Goal: Book appointment/travel/reservation

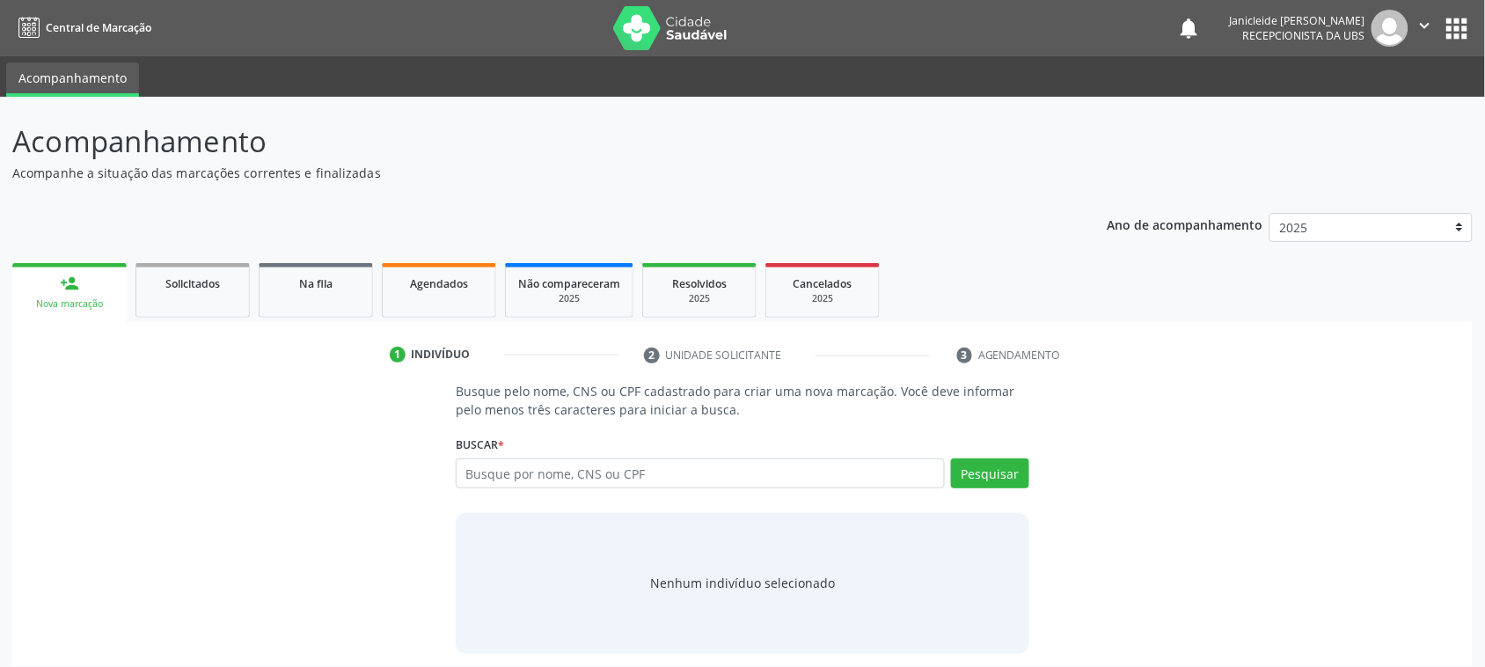
click at [506, 481] on input "text" at bounding box center [700, 473] width 489 height 30
click at [622, 486] on input "text" at bounding box center [700, 473] width 489 height 30
click at [1032, 482] on div "Busque pelo nome, CNS ou CPF cadastrado para criar uma nova marcação. Você deve…" at bounding box center [742, 517] width 598 height 271
click at [1003, 471] on button "Pesquisar" at bounding box center [990, 473] width 78 height 30
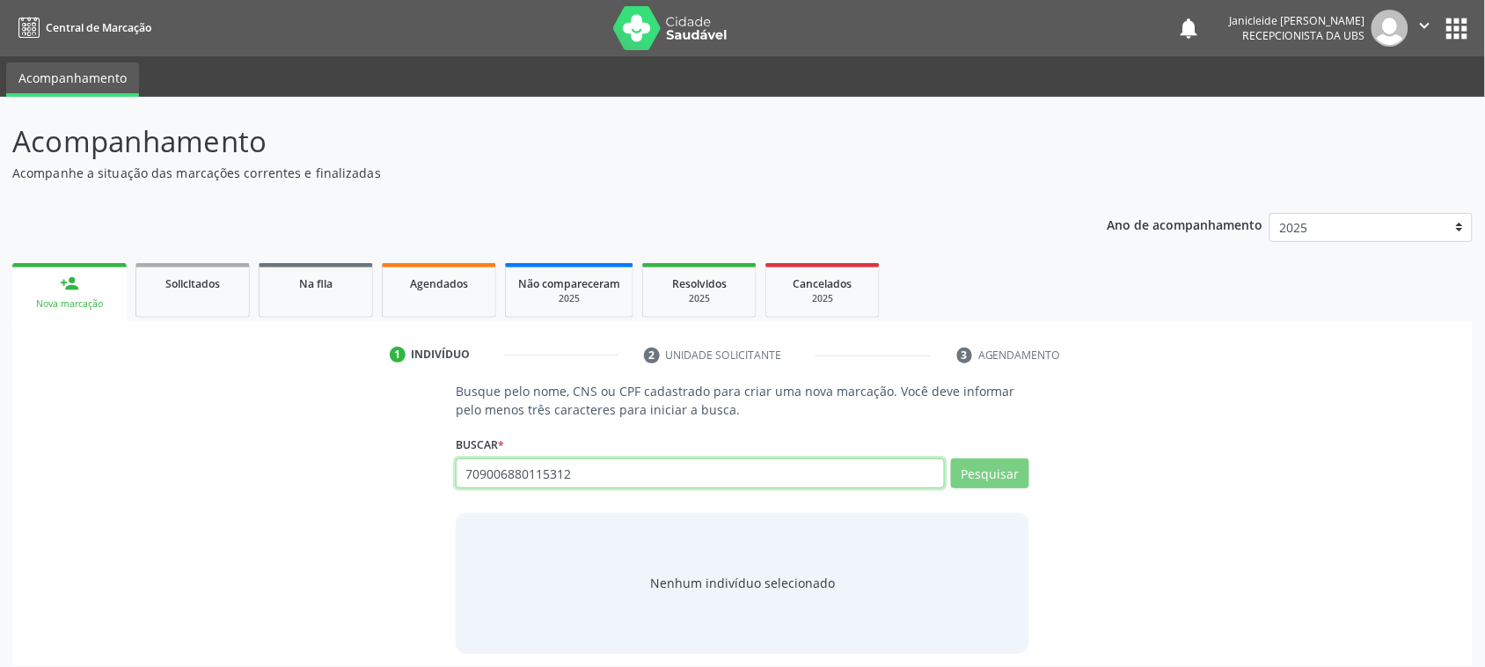
click at [629, 468] on input "709006880115312" at bounding box center [700, 473] width 489 height 30
drag, startPoint x: 629, startPoint y: 468, endPoint x: 440, endPoint y: 469, distance: 189.1
click at [440, 471] on div "Busque pelo nome, CNS ou CPF cadastrado para criar uma nova marcação. Você deve…" at bounding box center [742, 517] width 1435 height 271
type input "7090"
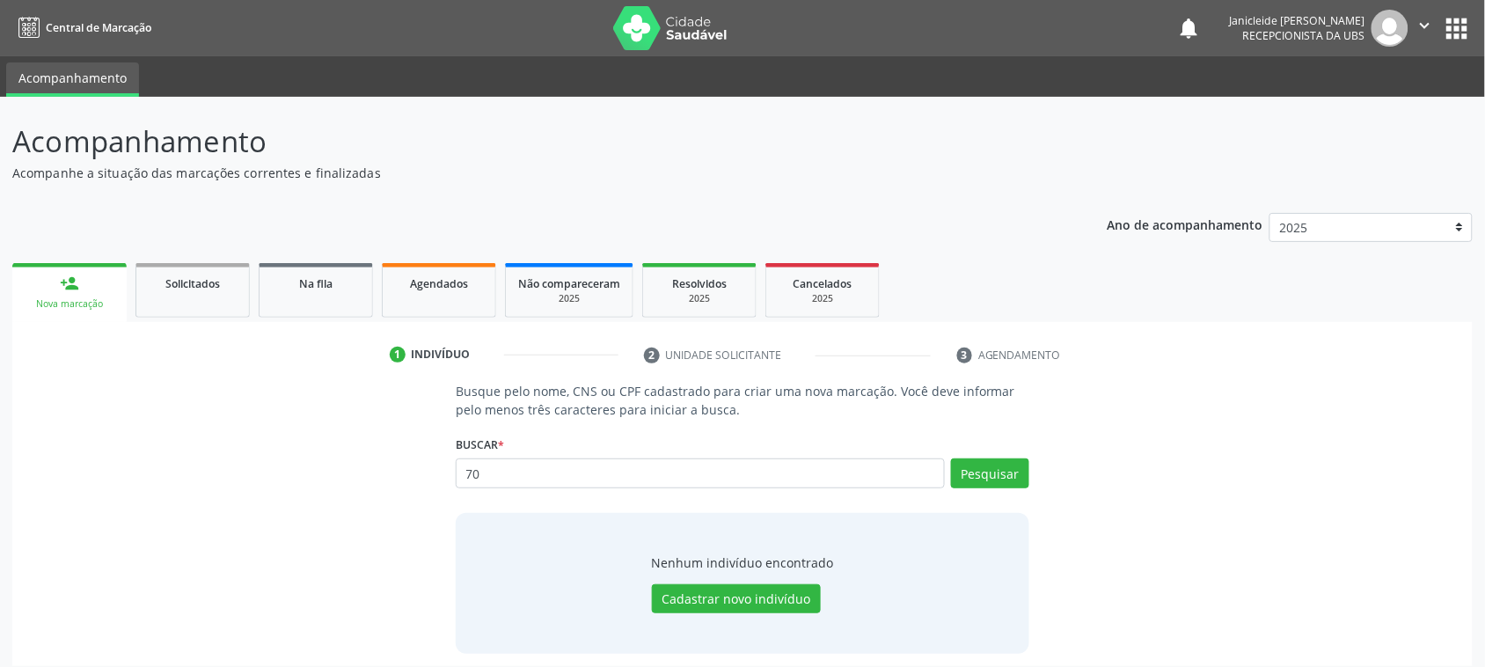
type input "7"
type input "[PERSON_NAME]"
click at [979, 484] on button "Pesquisar" at bounding box center [990, 473] width 78 height 30
type input "[PERSON_NAME]"
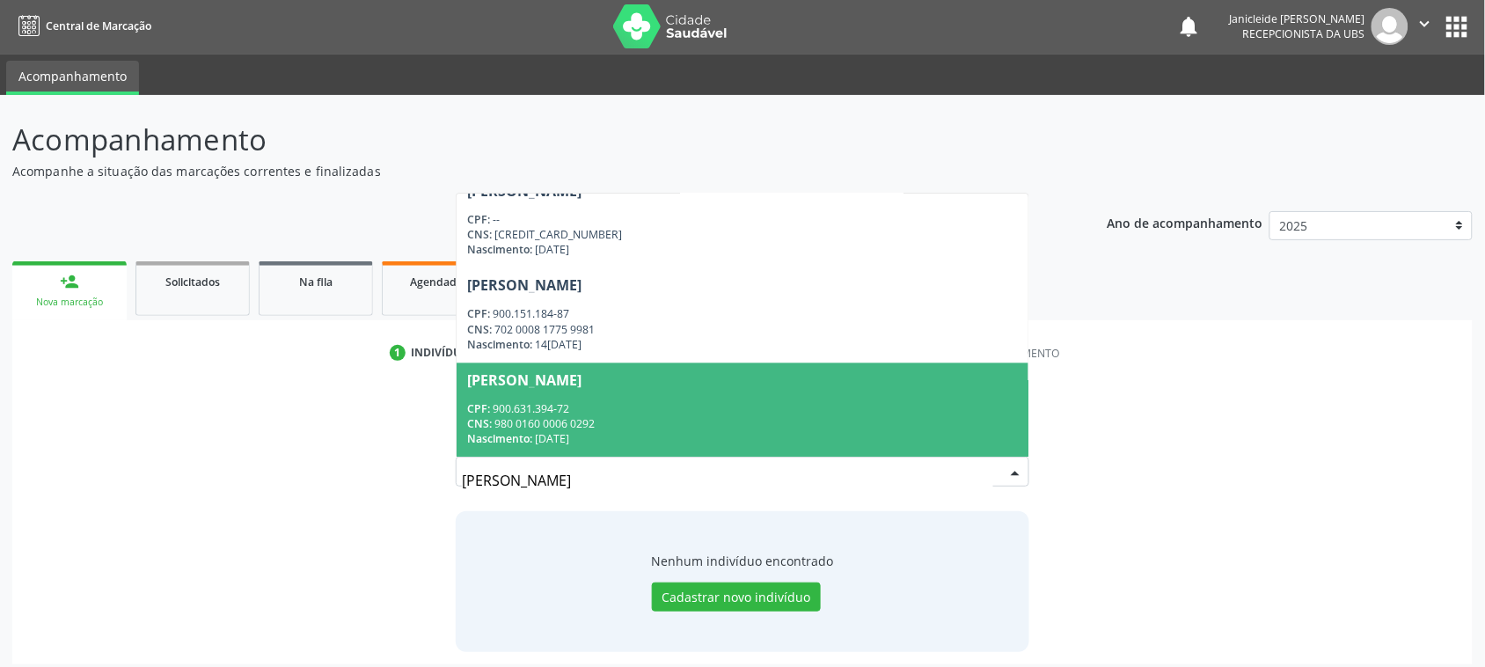
scroll to position [11, 0]
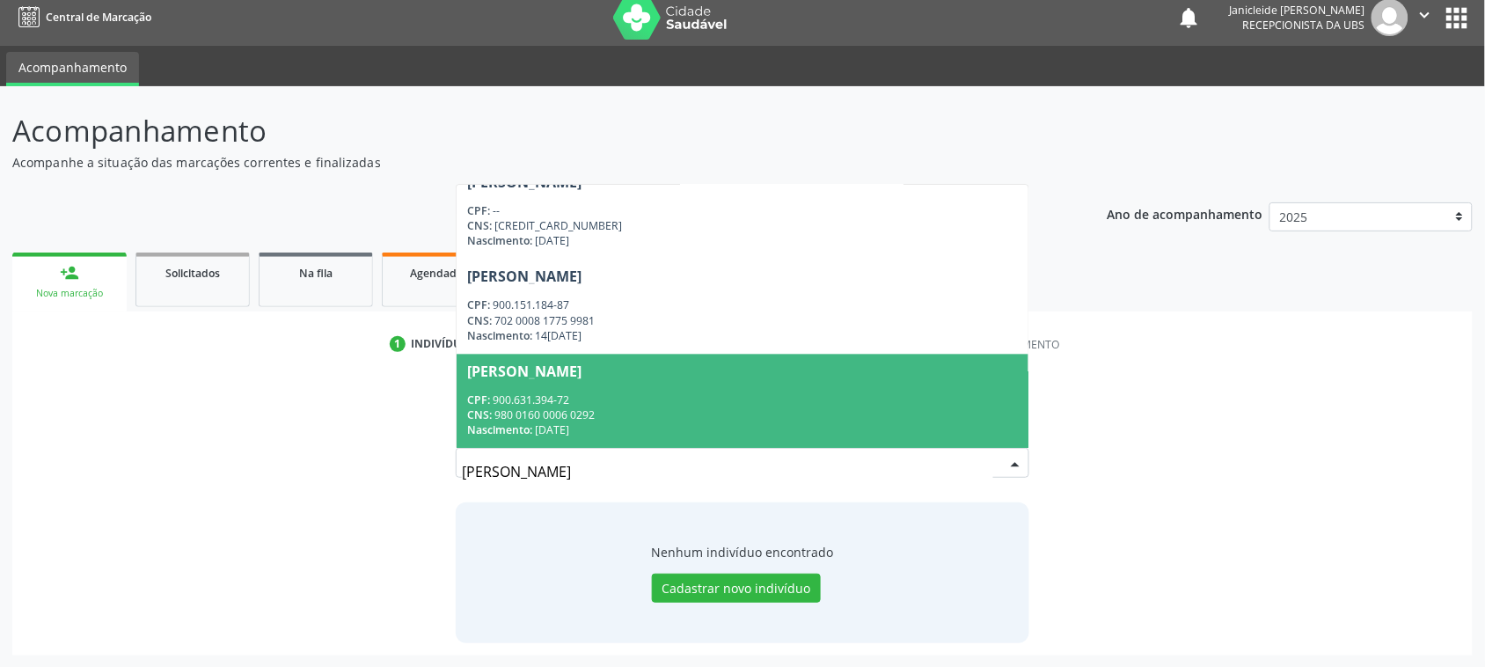
drag, startPoint x: 662, startPoint y: 484, endPoint x: 445, endPoint y: 485, distance: 217.2
click at [447, 485] on div "Busque pelo nome, CNS ou CPF cadastrado para criar uma nova marcação. Você deve…" at bounding box center [742, 506] width 598 height 271
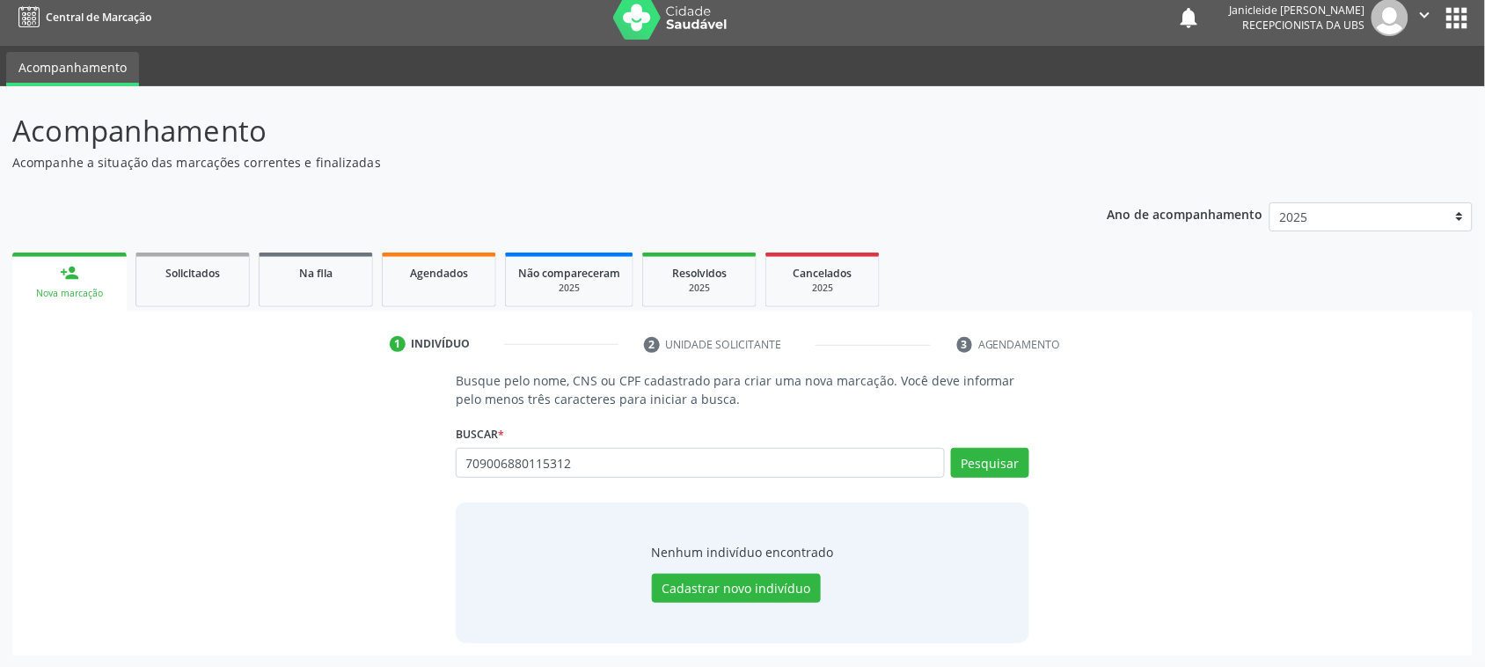
type input "709006880115312"
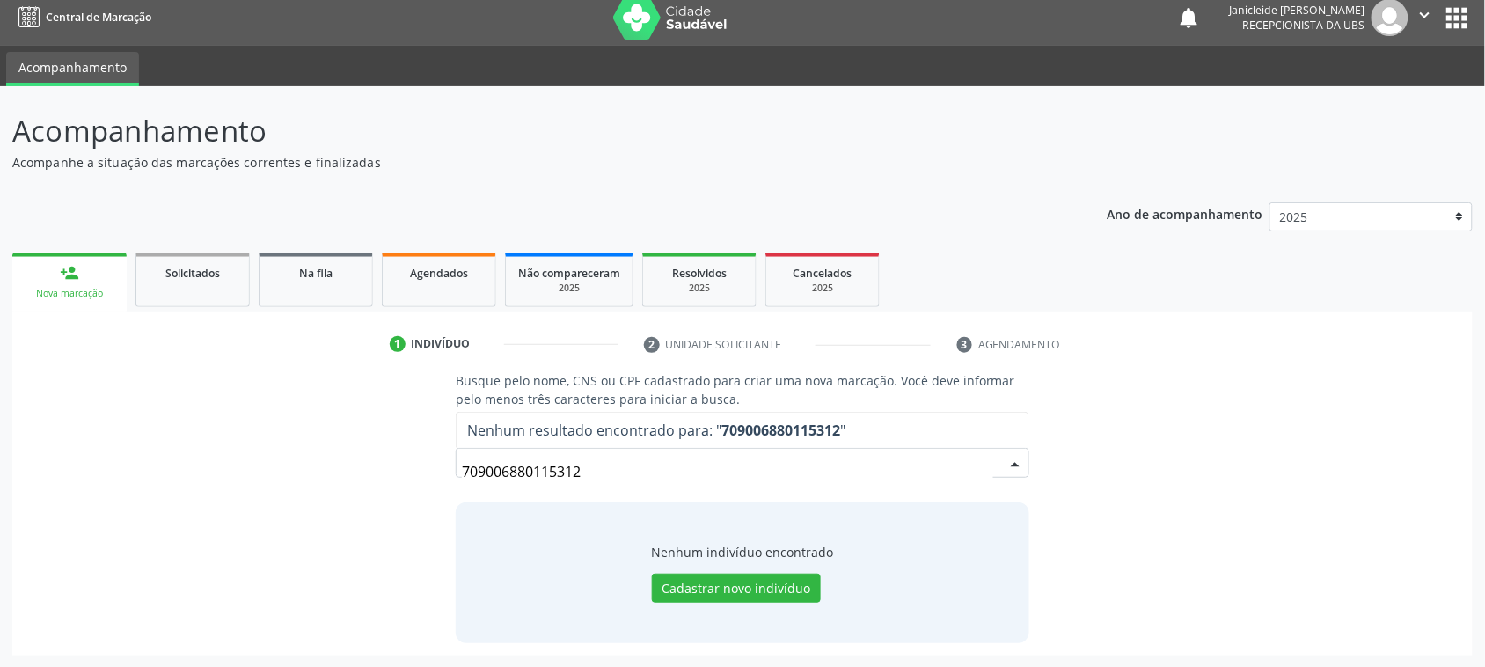
drag, startPoint x: 614, startPoint y: 475, endPoint x: 283, endPoint y: 446, distance: 332.0
click at [283, 449] on div "Busque pelo nome, CNS ou CPF cadastrado para criar uma nova marcação. Você deve…" at bounding box center [742, 506] width 1435 height 271
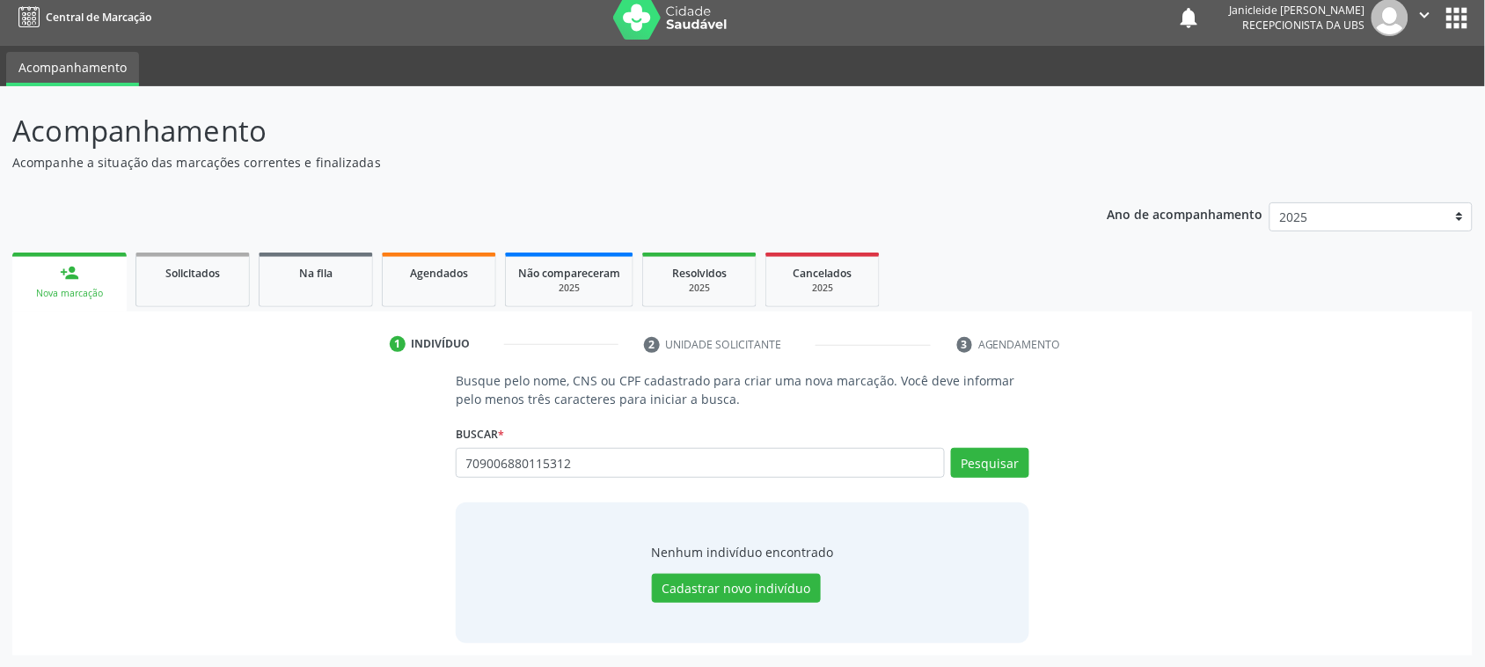
type input "709006880115312"
click at [734, 591] on button "Cadastrar novo indivíduo" at bounding box center [736, 588] width 169 height 30
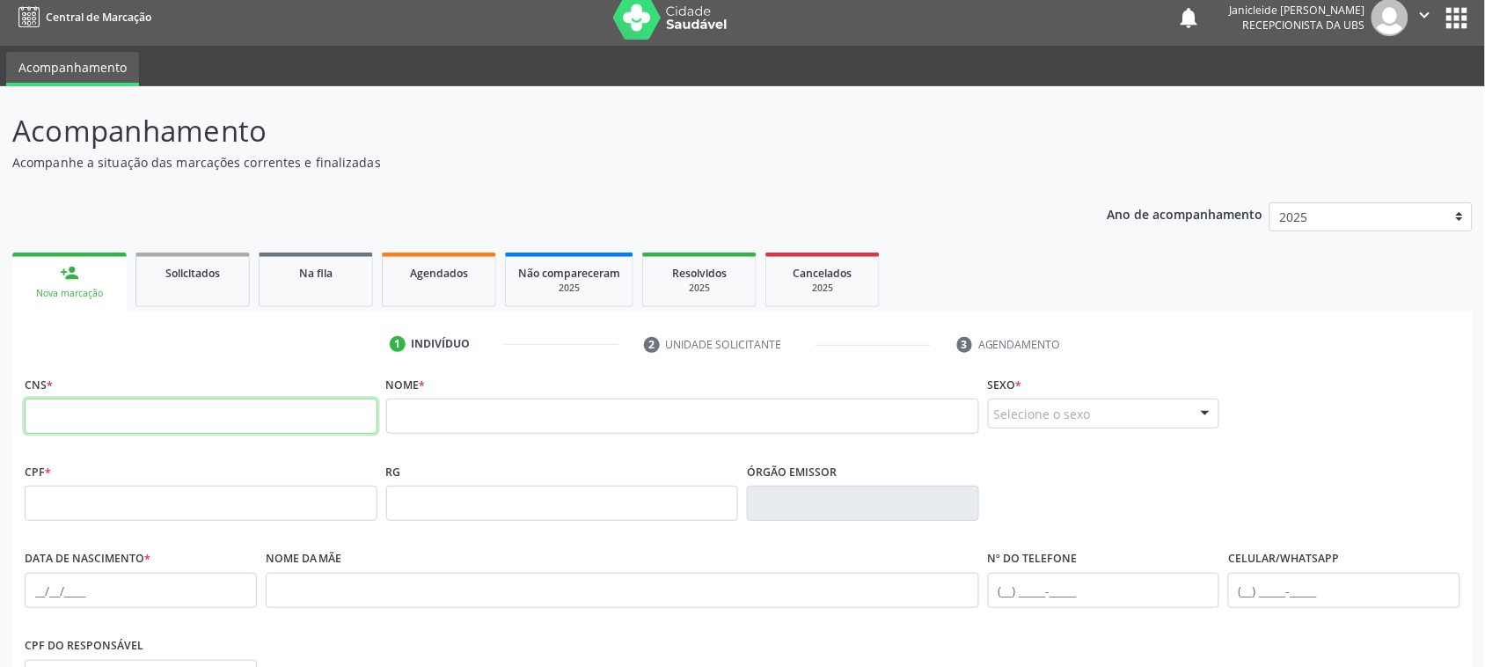
click at [95, 420] on input "text" at bounding box center [201, 415] width 353 height 35
type input "709 0068 8011 5312"
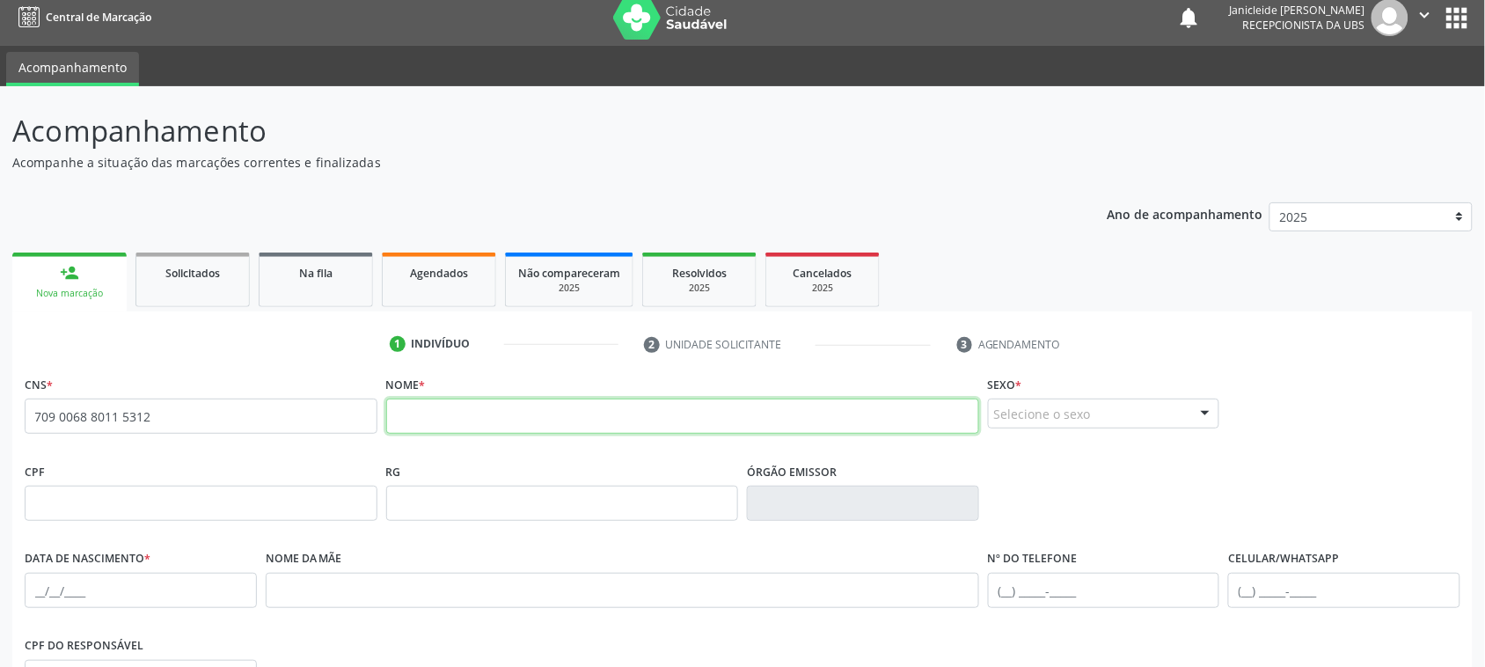
click at [453, 410] on input "text" at bounding box center [682, 415] width 593 height 35
type input "m"
type input "[PERSON_NAME]"
click at [1175, 412] on div "Selecione o sexo" at bounding box center [1104, 413] width 232 height 30
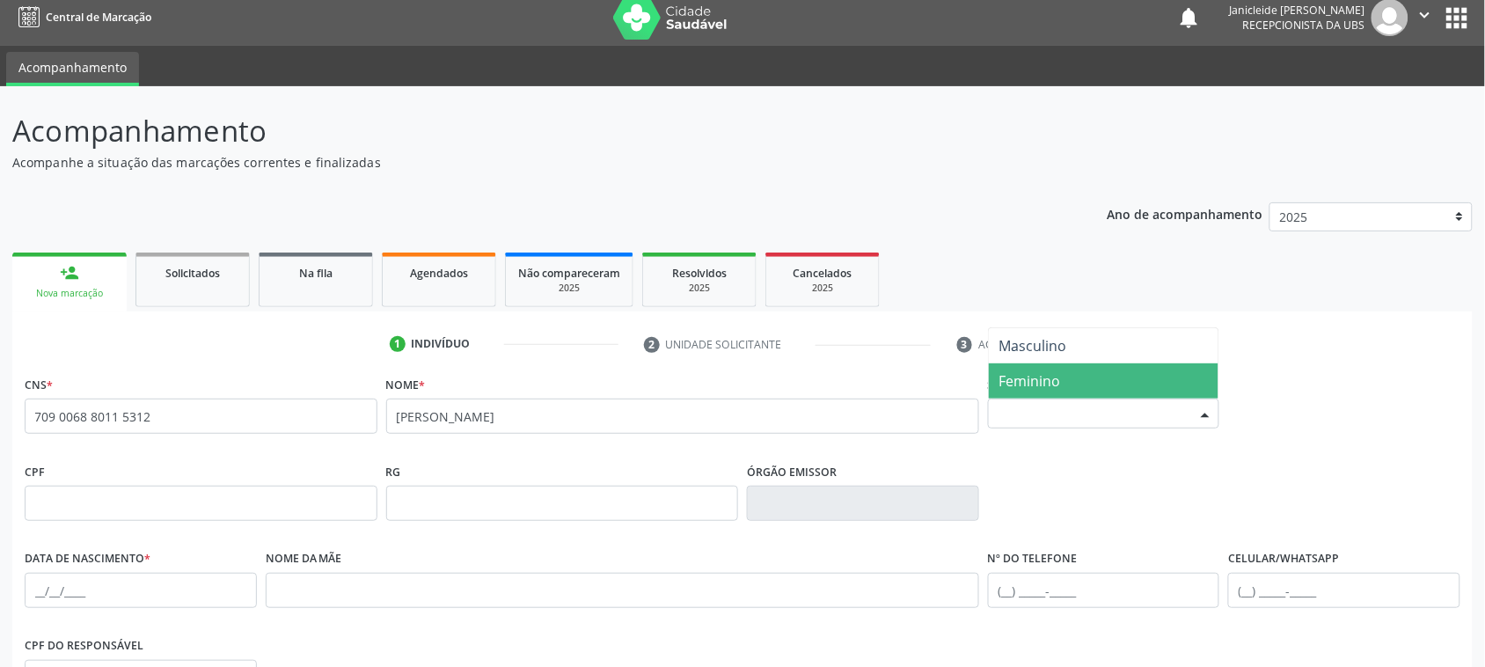
click at [1064, 374] on span "Feminino" at bounding box center [1104, 380] width 230 height 35
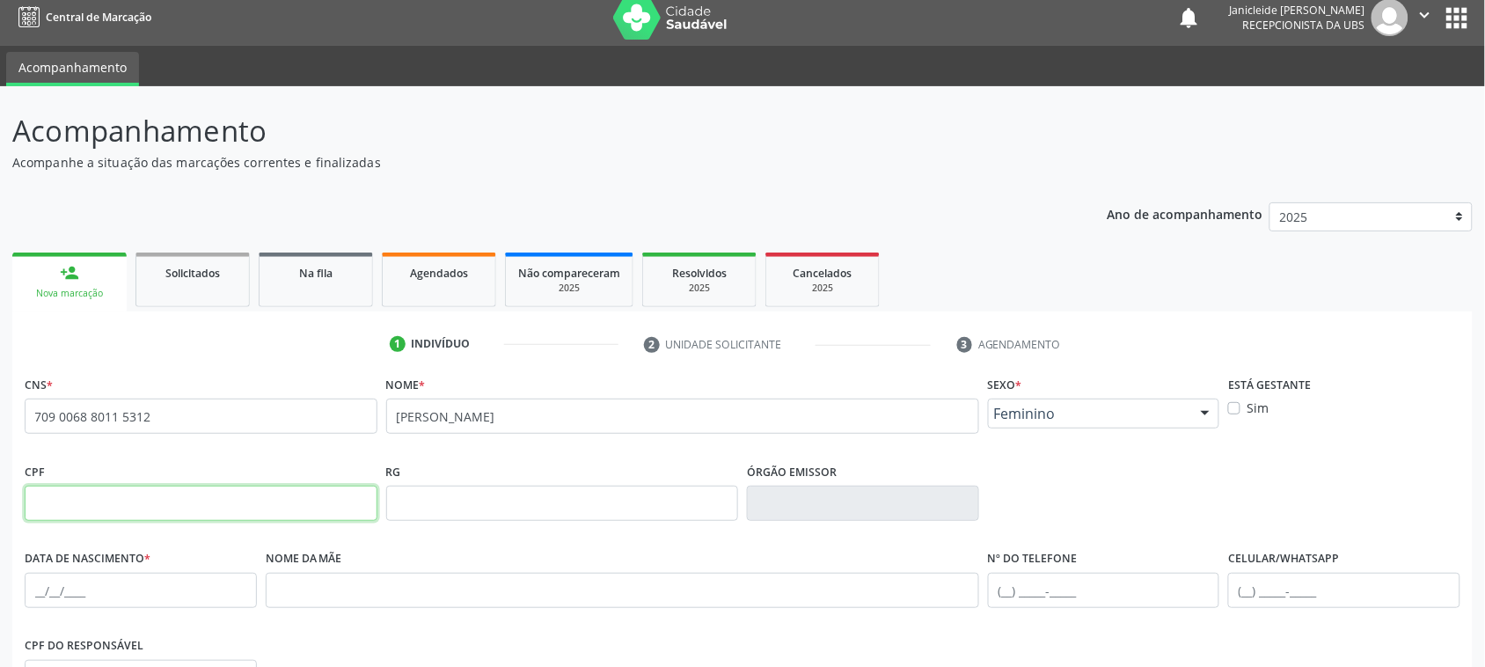
click at [262, 508] on input "text" at bounding box center [201, 503] width 353 height 35
type input "680.201.044-53"
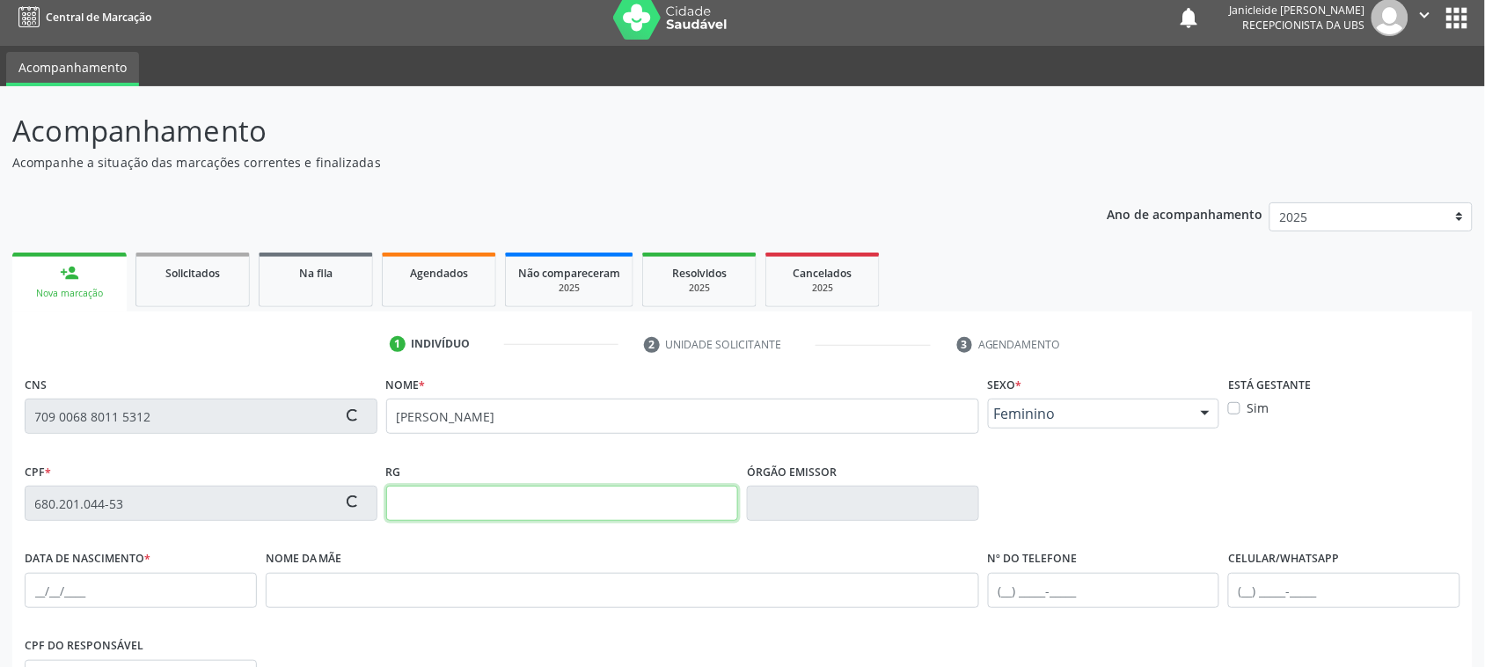
click at [567, 517] on input "text" at bounding box center [562, 503] width 353 height 35
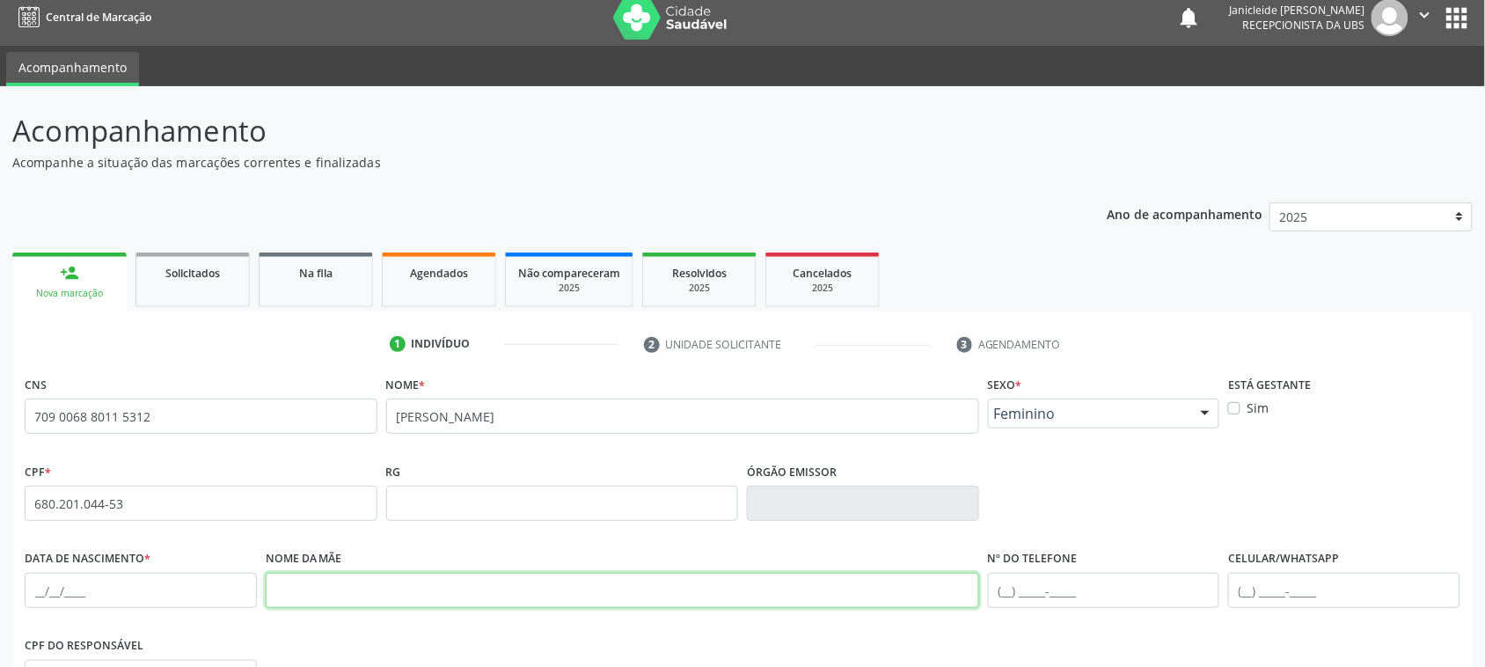
click at [463, 579] on input "text" at bounding box center [622, 590] width 713 height 35
click at [416, 596] on input "text" at bounding box center [622, 590] width 713 height 35
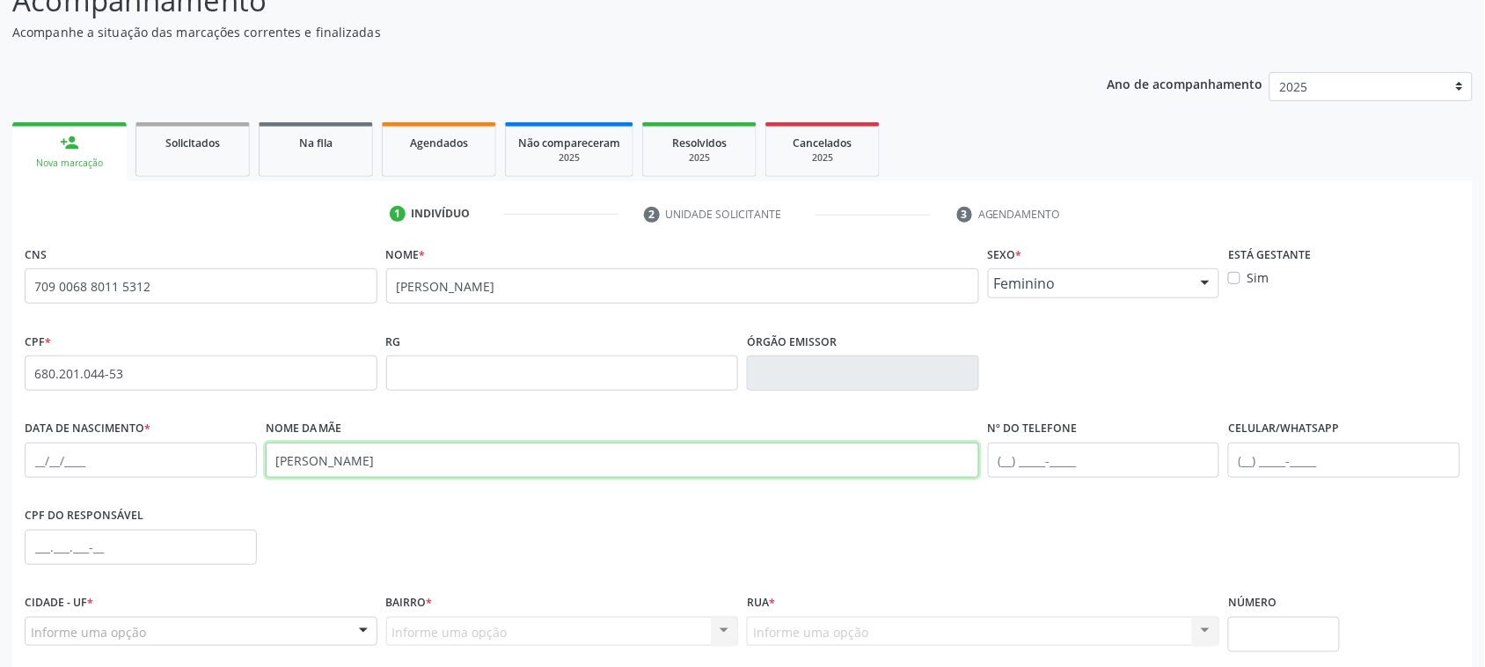
scroll to position [287, 0]
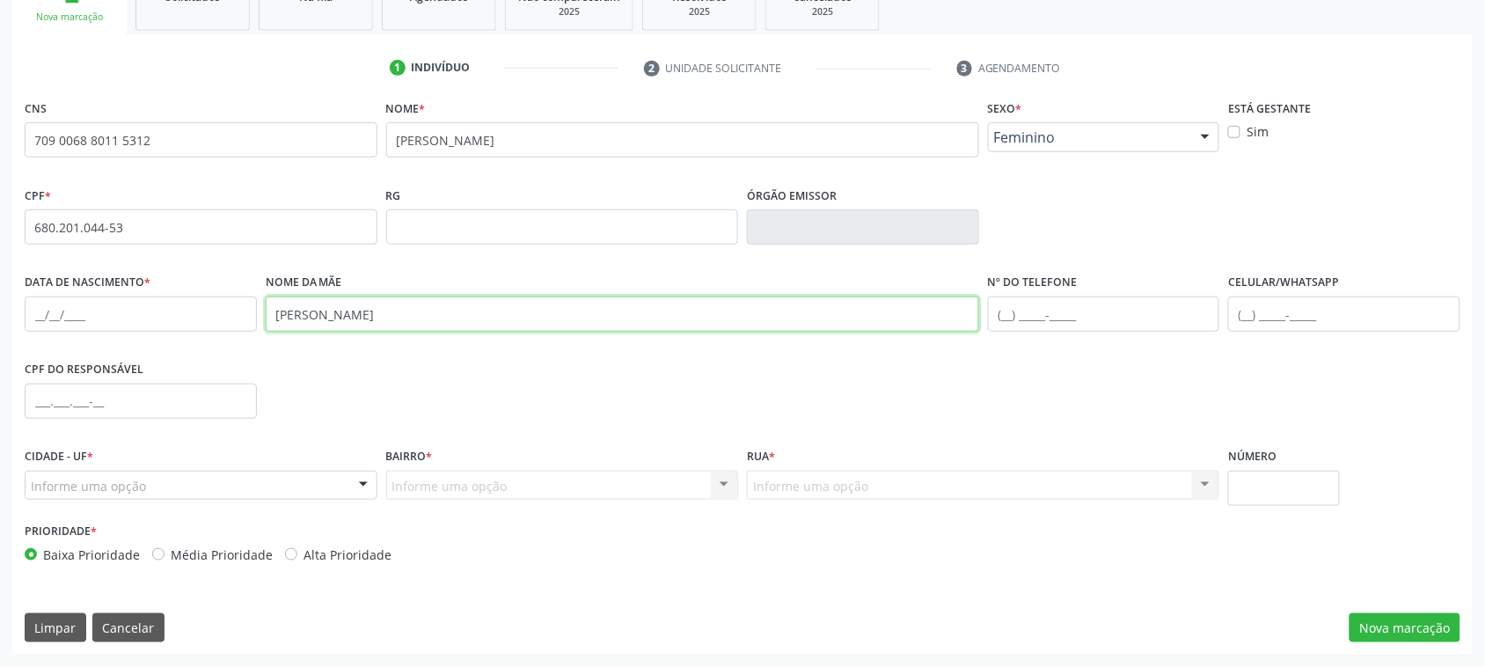
type input "[PERSON_NAME]"
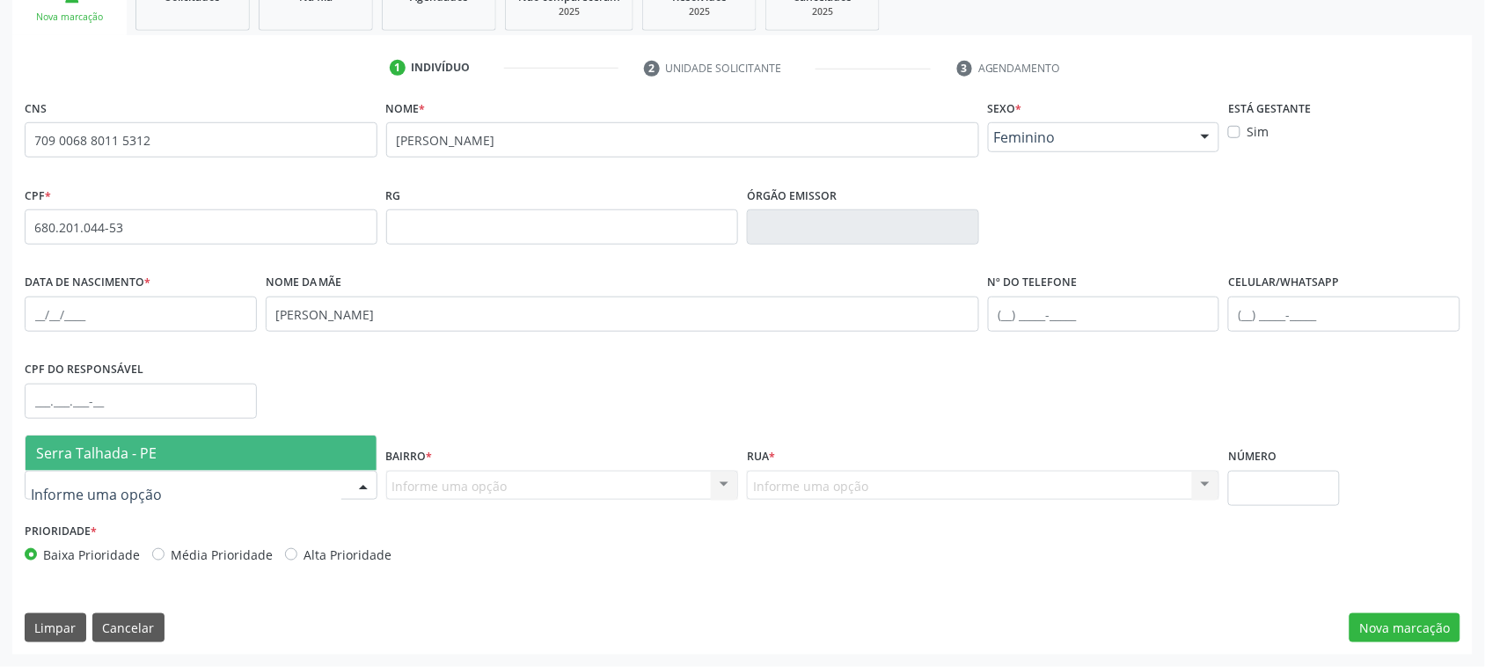
click at [323, 485] on div at bounding box center [201, 486] width 353 height 30
click at [81, 443] on span "Serra Talhada - PE" at bounding box center [96, 452] width 120 height 19
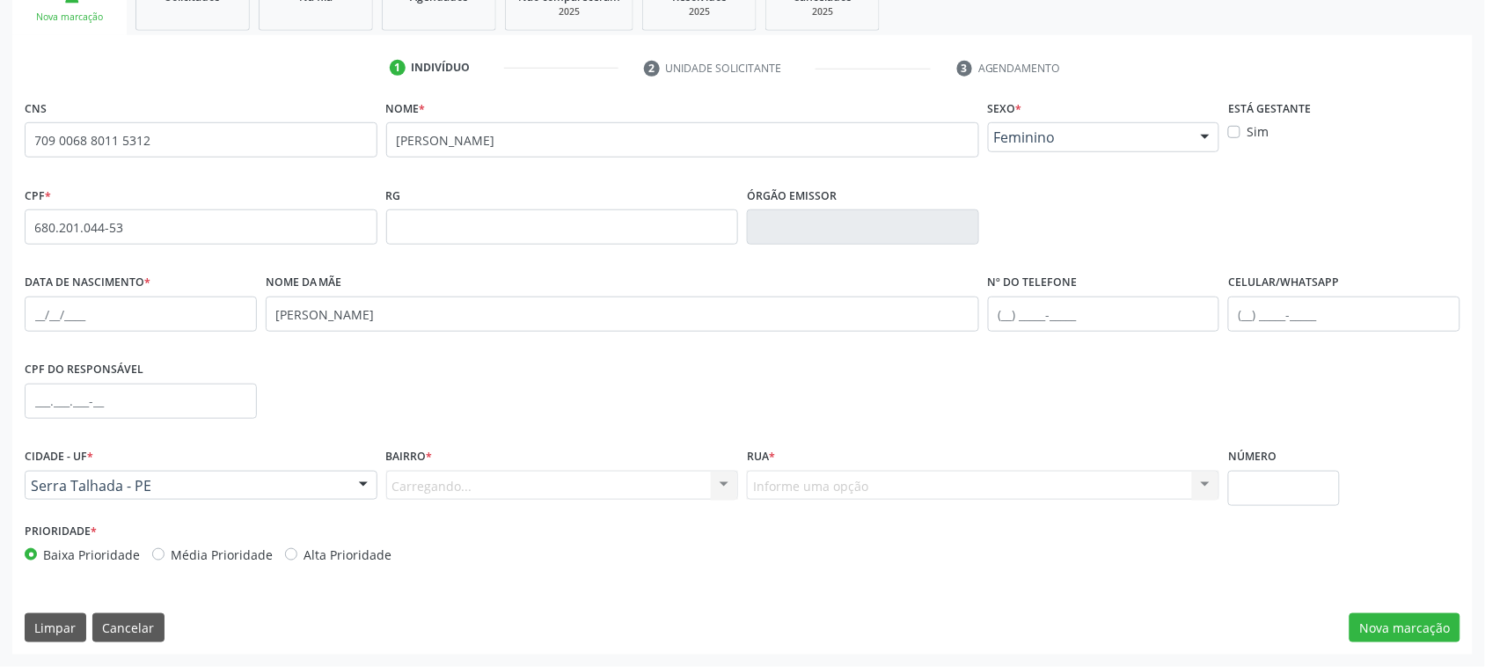
click at [706, 493] on div "Carregando... Nenhum resultado encontrado para: " " Nenhuma opção encontrada. D…" at bounding box center [562, 486] width 353 height 30
click at [642, 493] on div "Informe uma opção" at bounding box center [562, 486] width 353 height 30
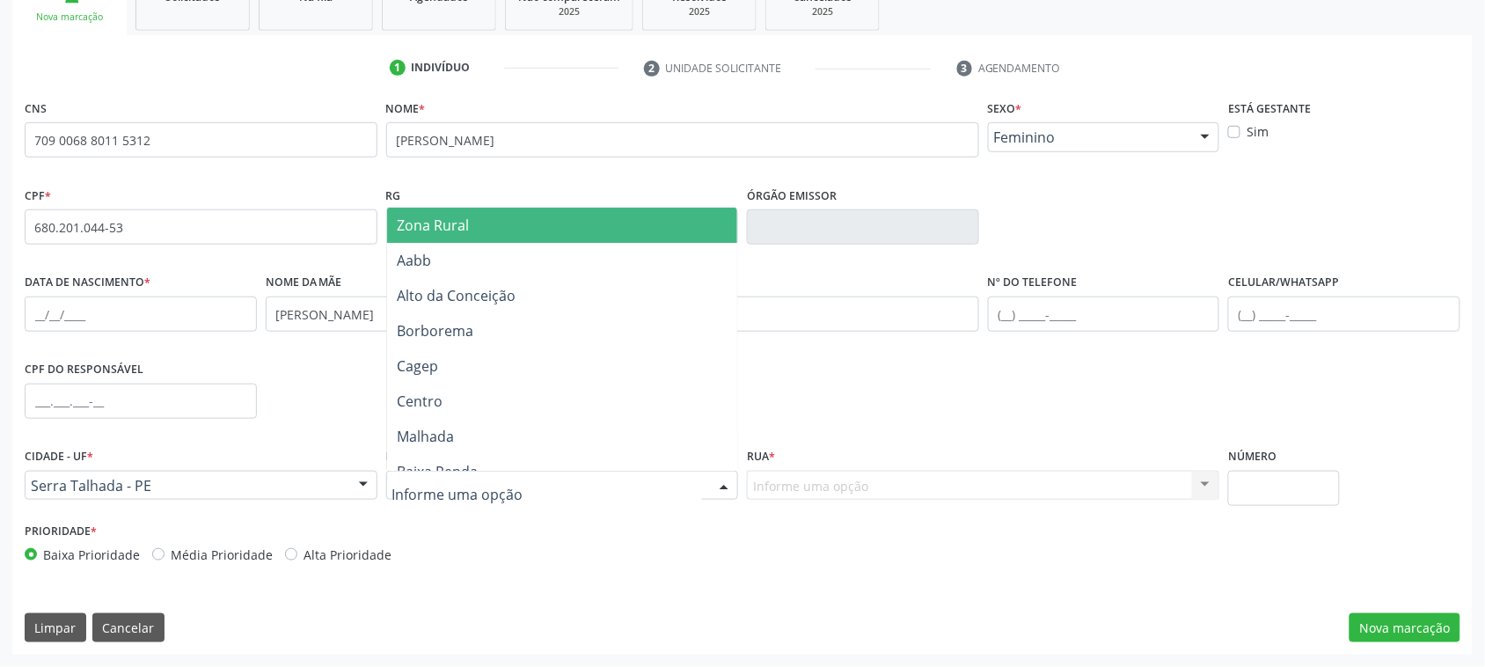
type input "Z"
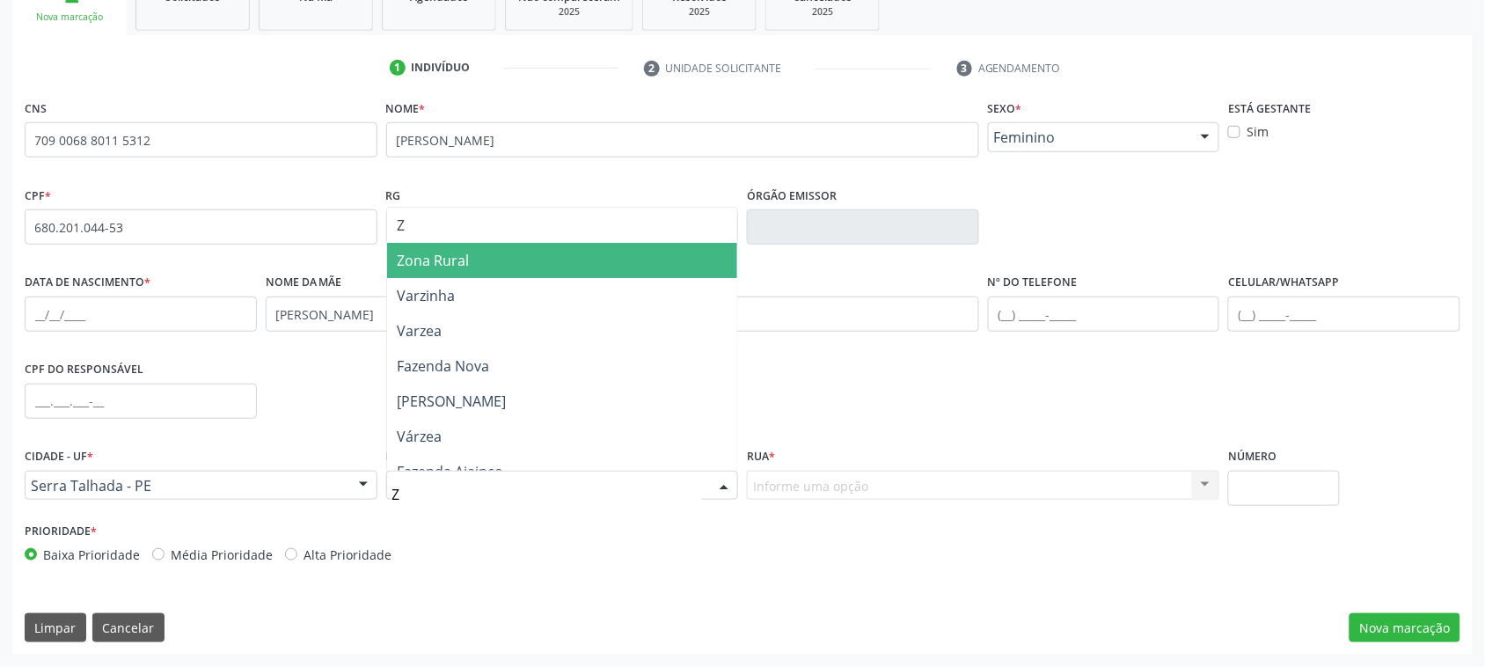
click at [569, 265] on span "Zona Rural" at bounding box center [562, 260] width 351 height 35
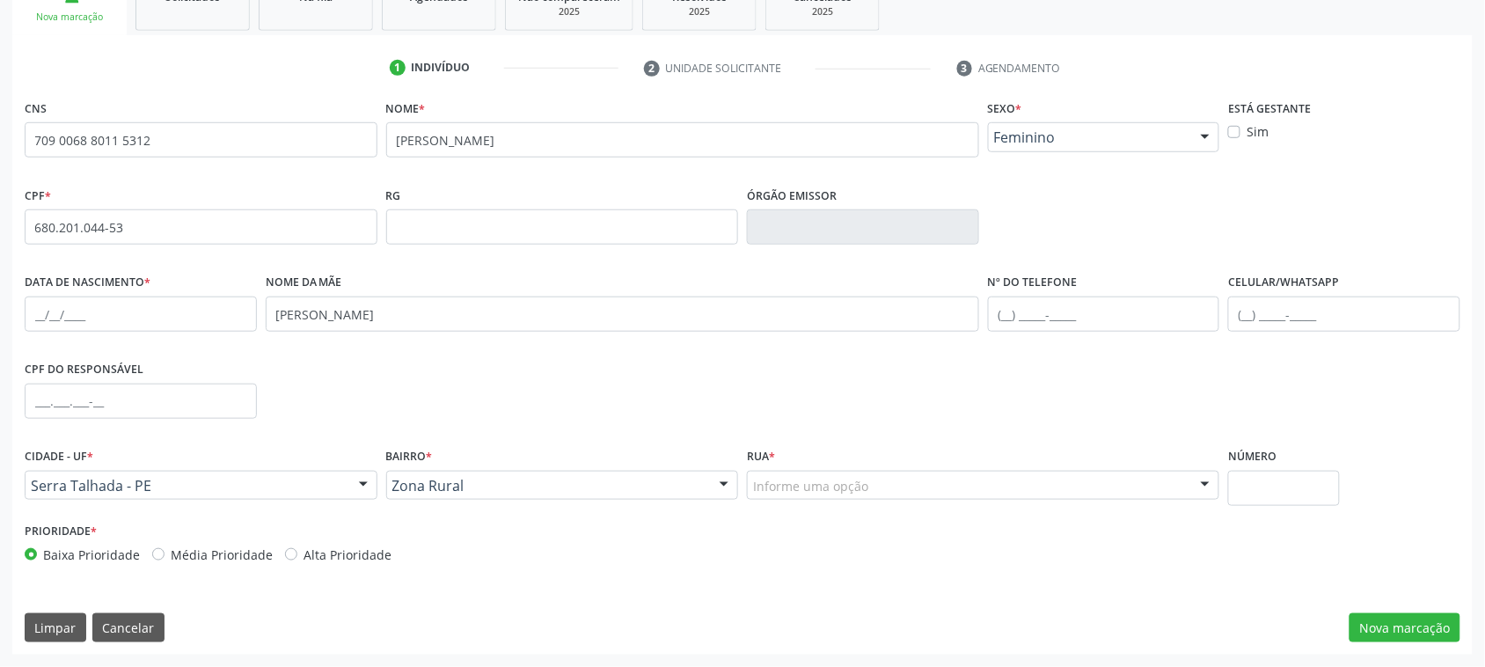
click at [888, 484] on div "Informe uma opção" at bounding box center [983, 486] width 472 height 30
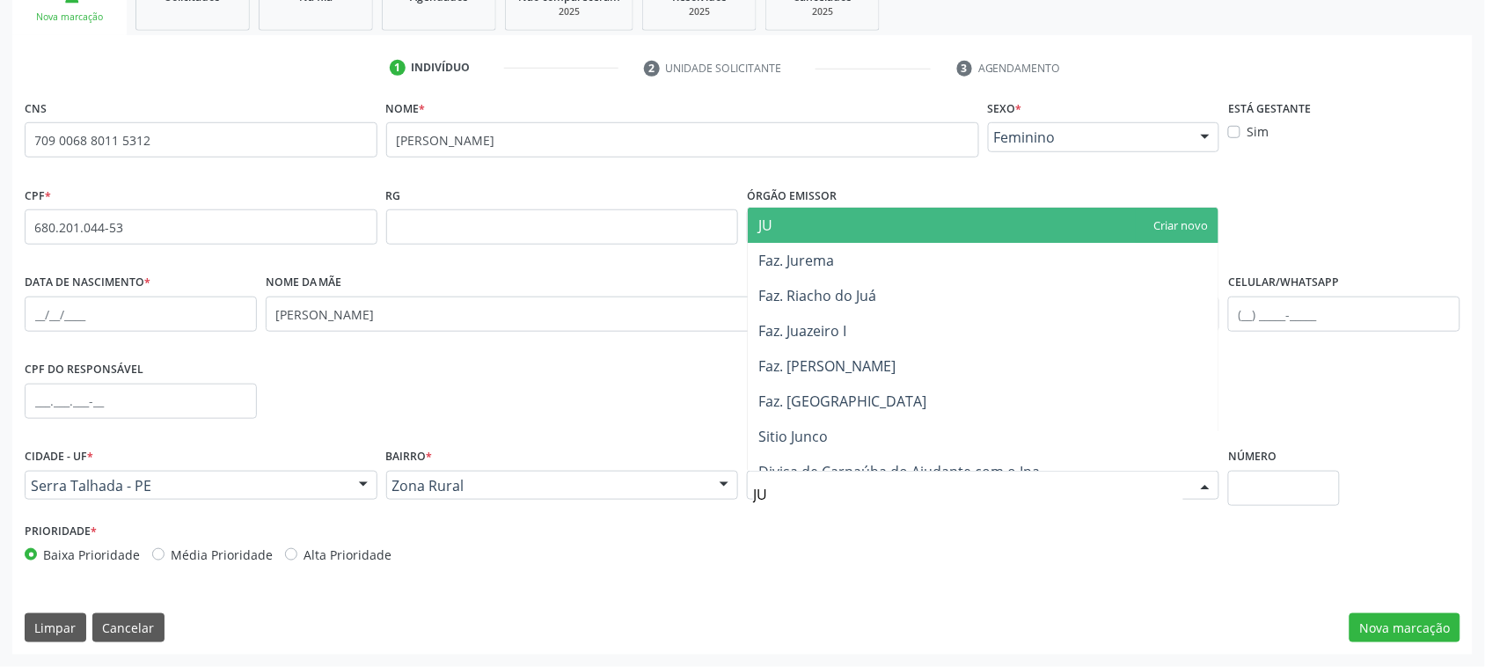
type input "JUA"
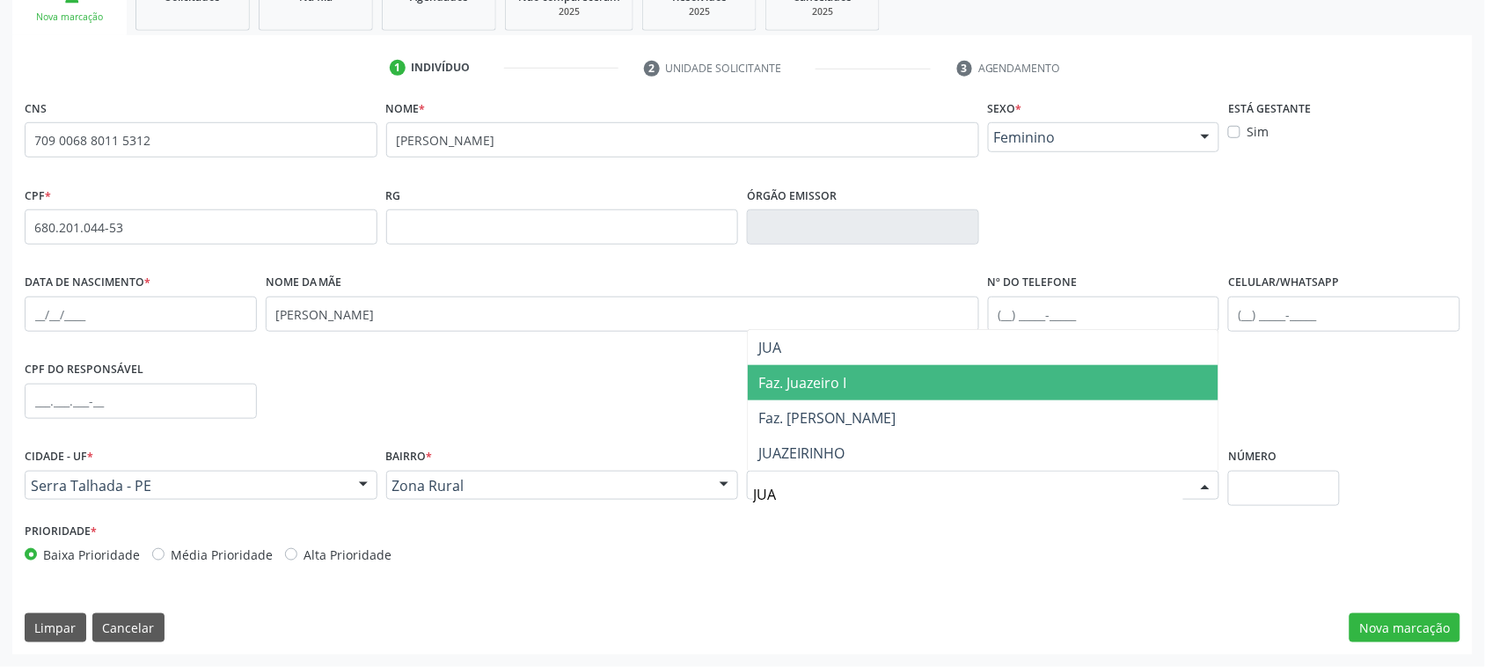
click at [823, 392] on span "Faz. Juazeiro I" at bounding box center [983, 382] width 471 height 35
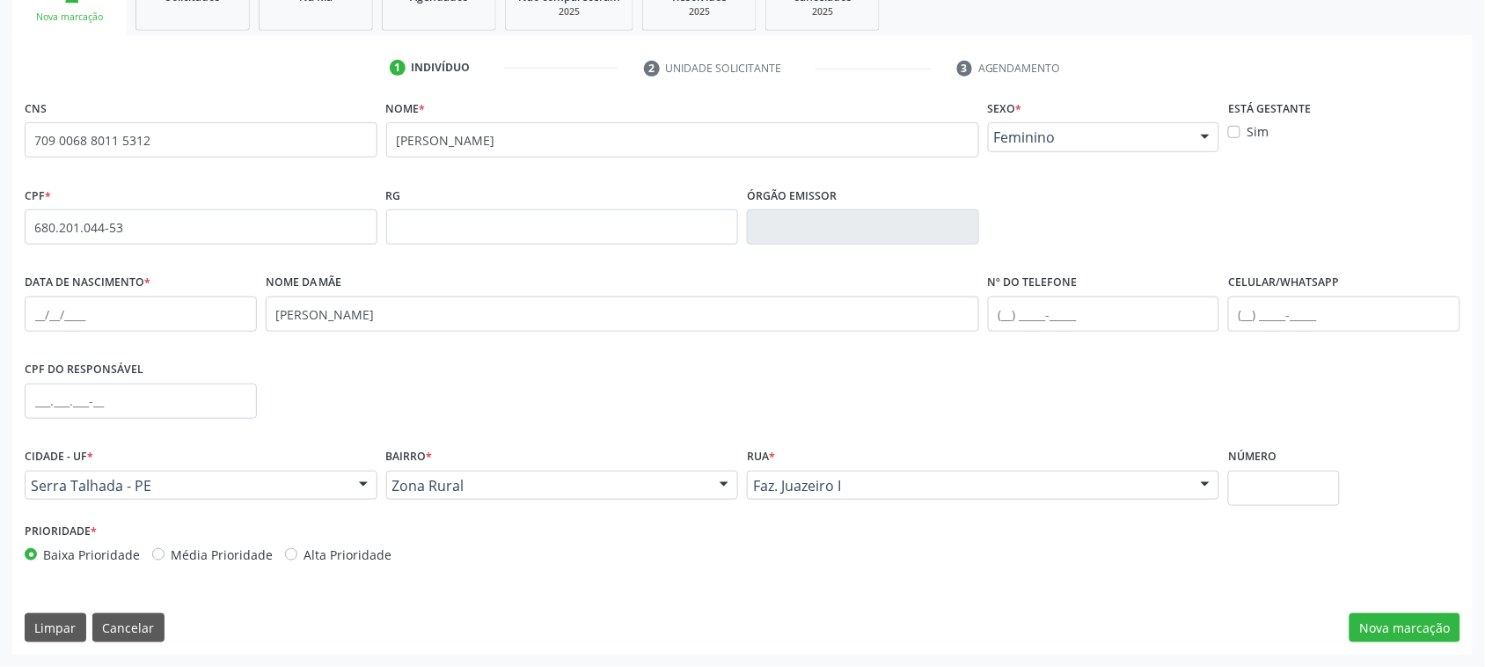
click at [1304, 512] on div "Número" at bounding box center [1283, 480] width 120 height 75
click at [1290, 486] on input "text" at bounding box center [1284, 488] width 112 height 35
type input "1"
click at [1392, 617] on button "Nova marcação" at bounding box center [1404, 628] width 111 height 30
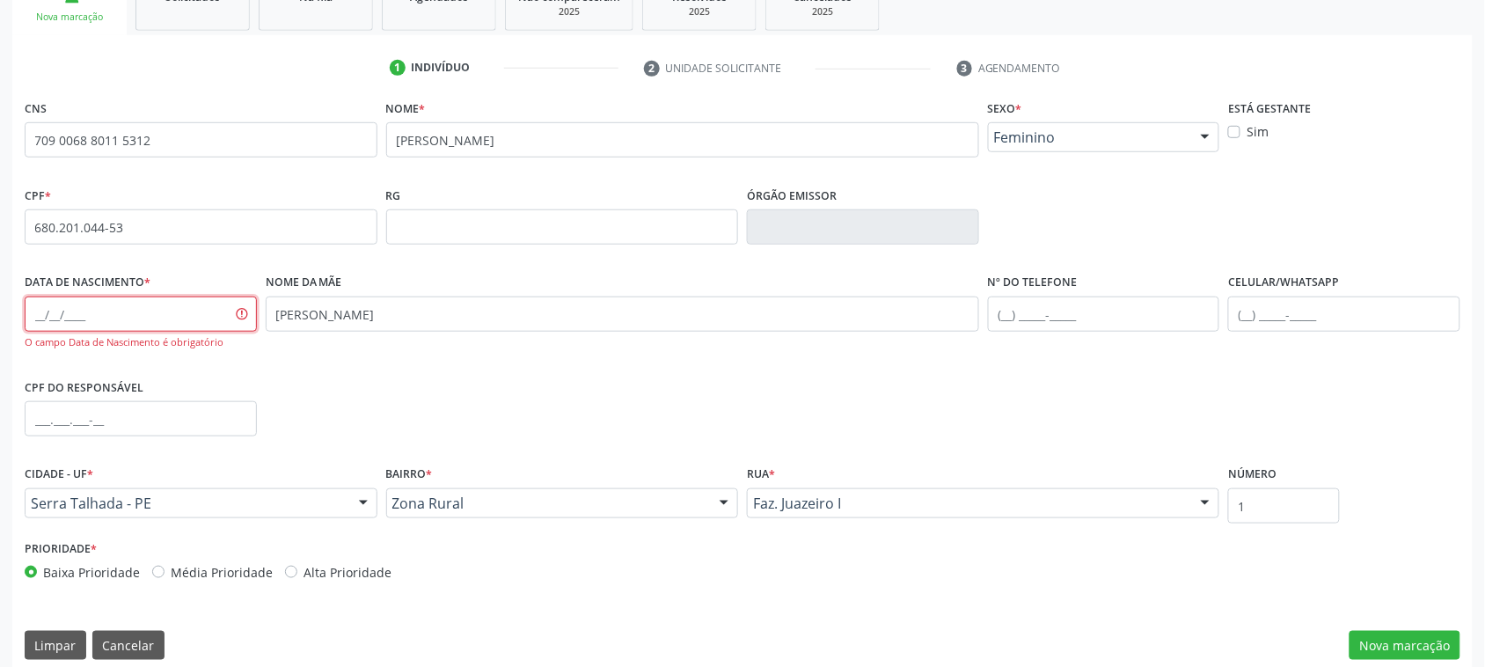
click at [38, 312] on input "text" at bounding box center [141, 313] width 232 height 35
type input "[DATE]"
click at [1391, 639] on button "Nova marcação" at bounding box center [1404, 646] width 111 height 30
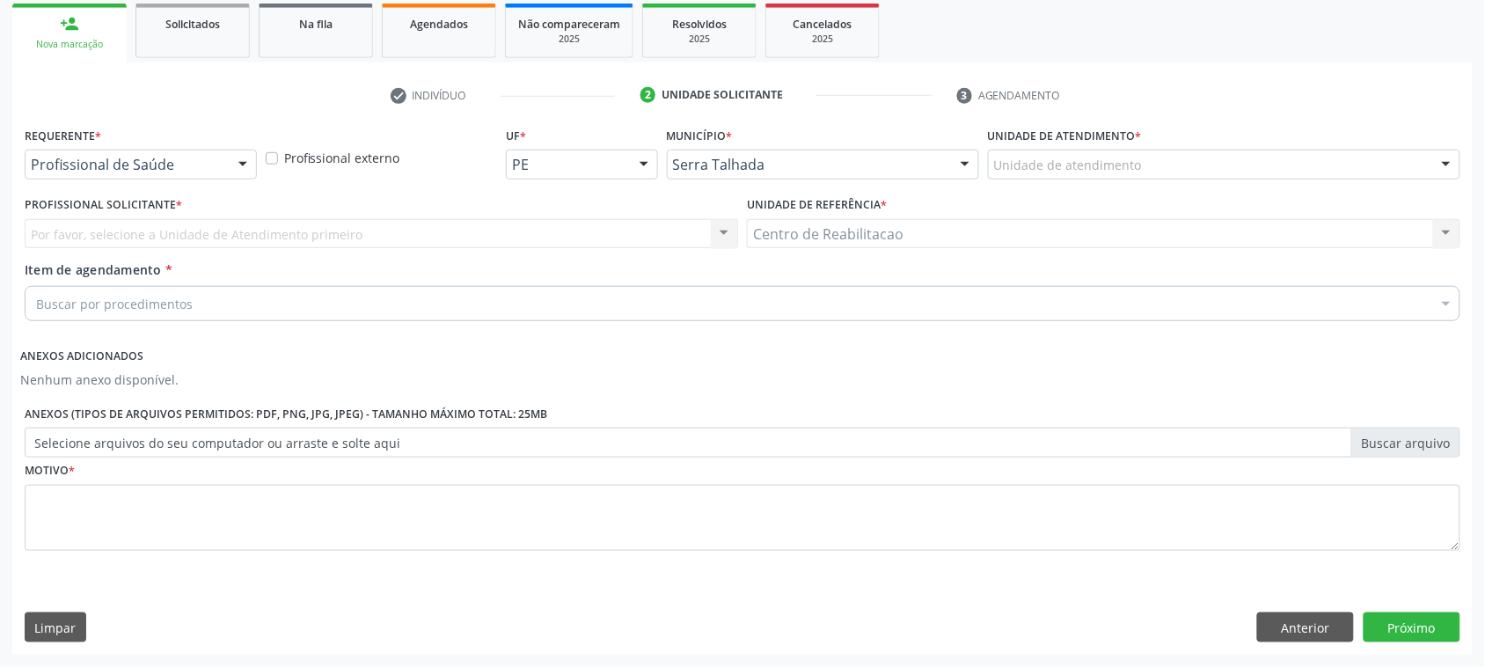
scroll to position [259, 0]
click at [240, 164] on div at bounding box center [243, 165] width 26 height 30
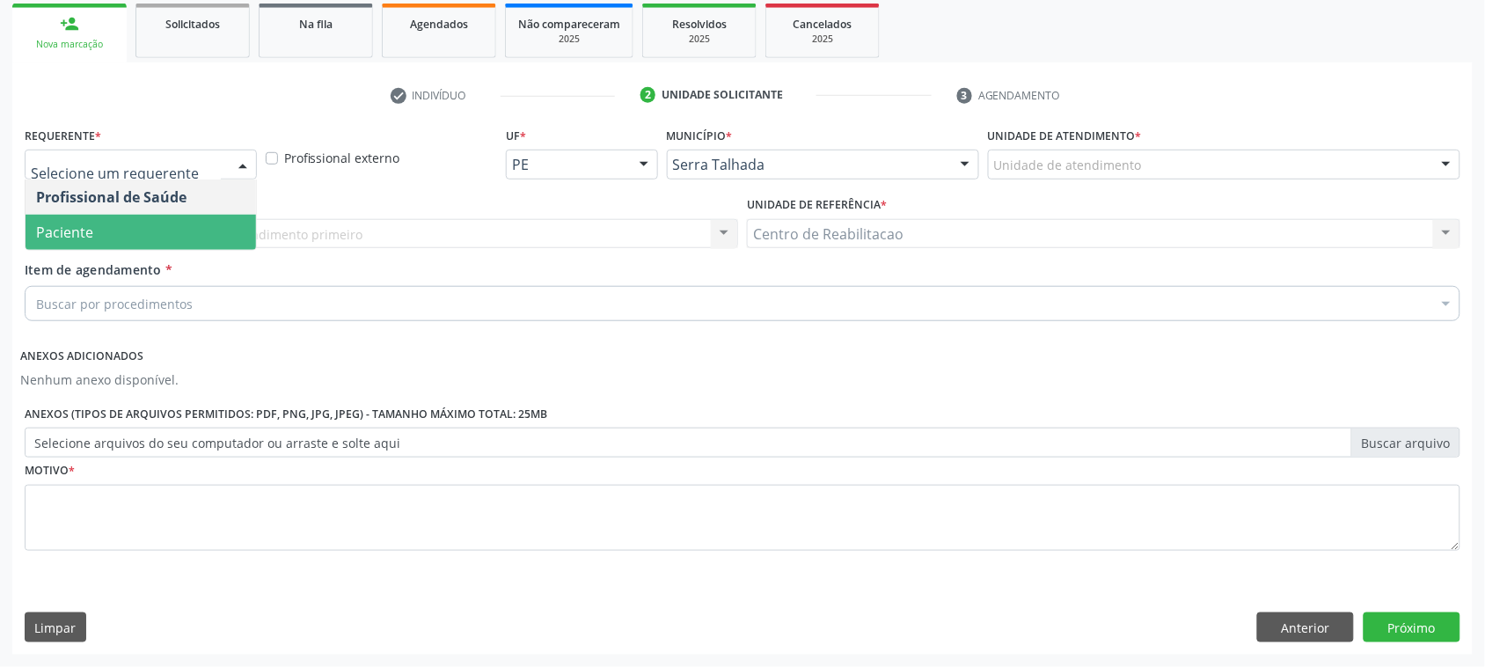
click at [89, 224] on span "Paciente" at bounding box center [64, 232] width 57 height 19
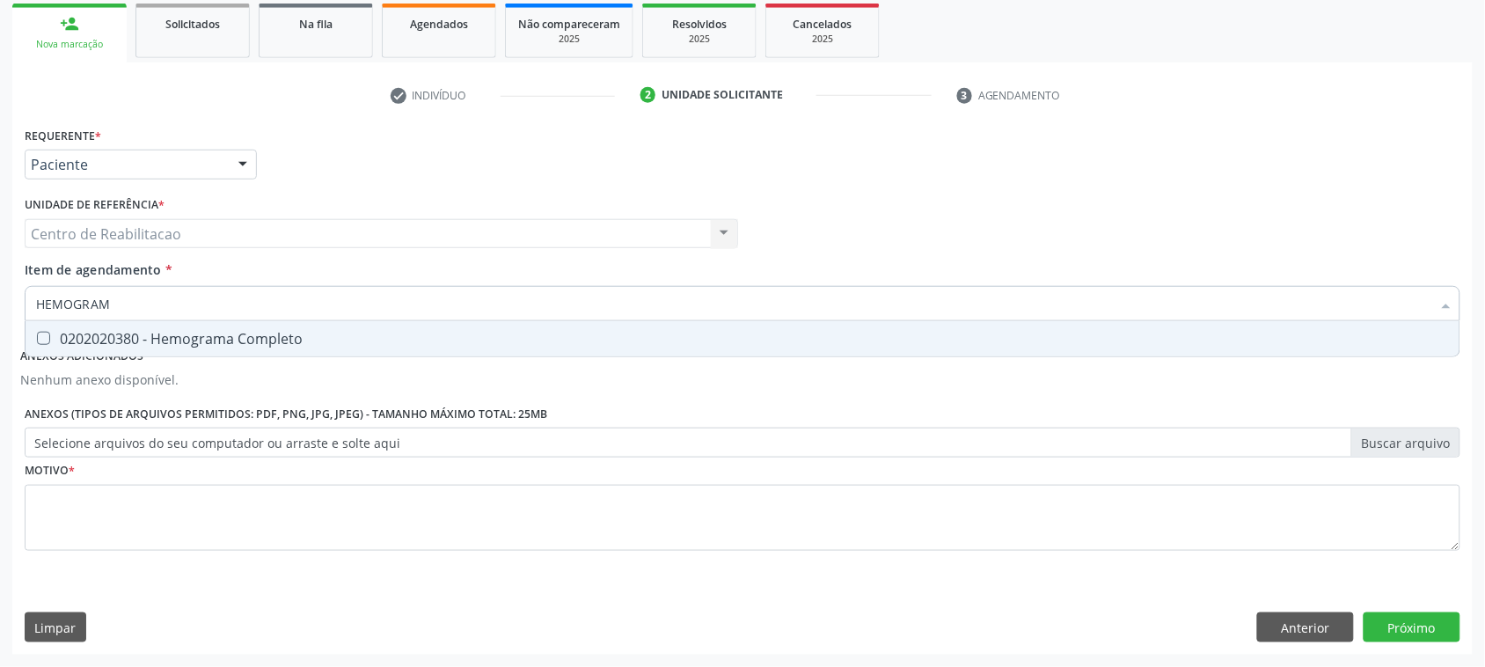
type input "HEMOGRAMA"
click at [46, 340] on Completo at bounding box center [43, 338] width 13 height 13
click at [37, 340] on Completo "checkbox" at bounding box center [31, 337] width 11 height 11
checkbox Completo "true"
type input "HEMOG"
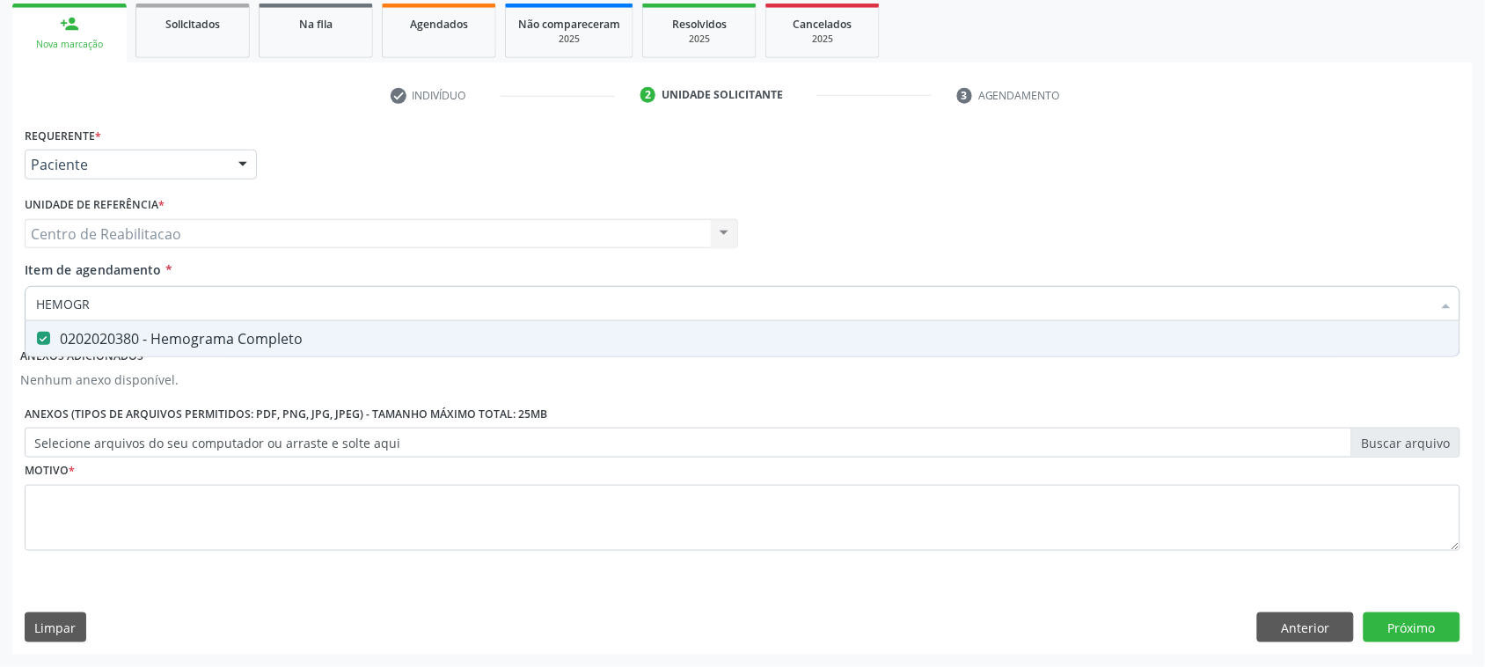
checkbox Completo "false"
type input "H"
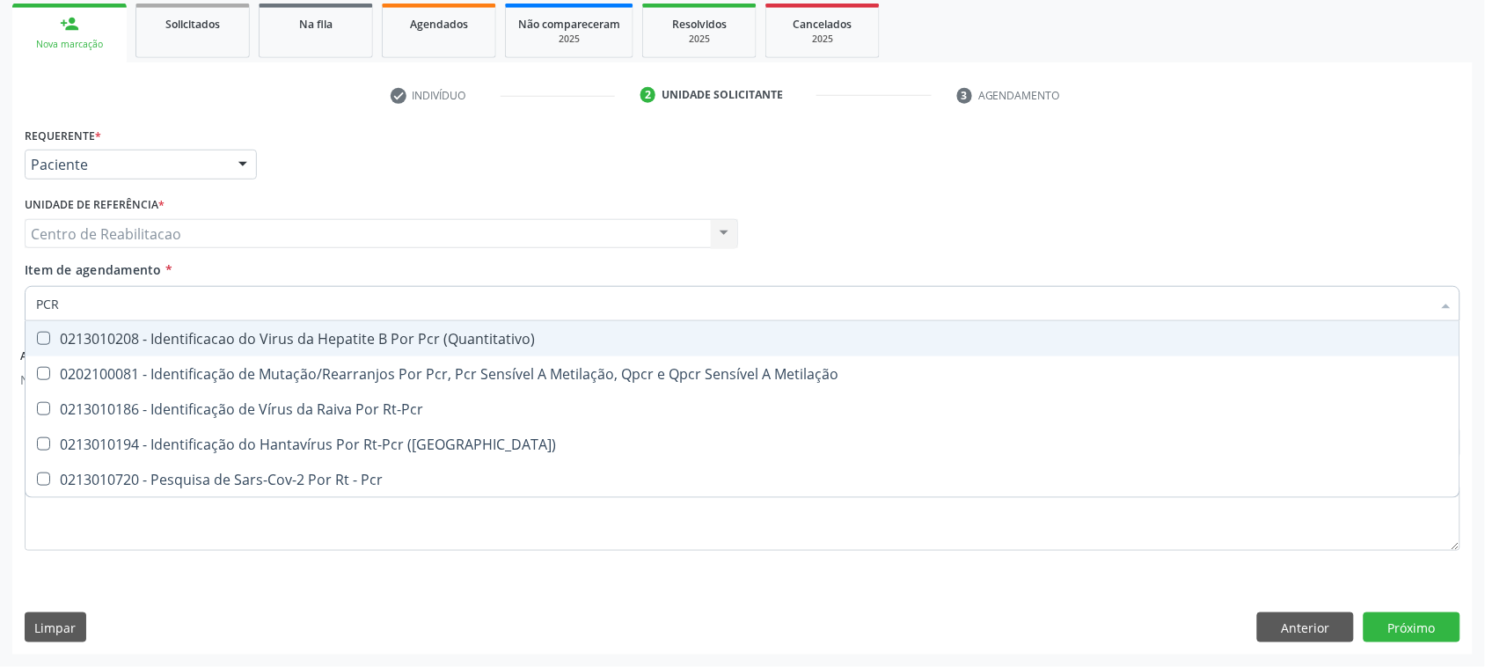
click at [167, 290] on input "PCR" at bounding box center [733, 303] width 1395 height 35
type input "P"
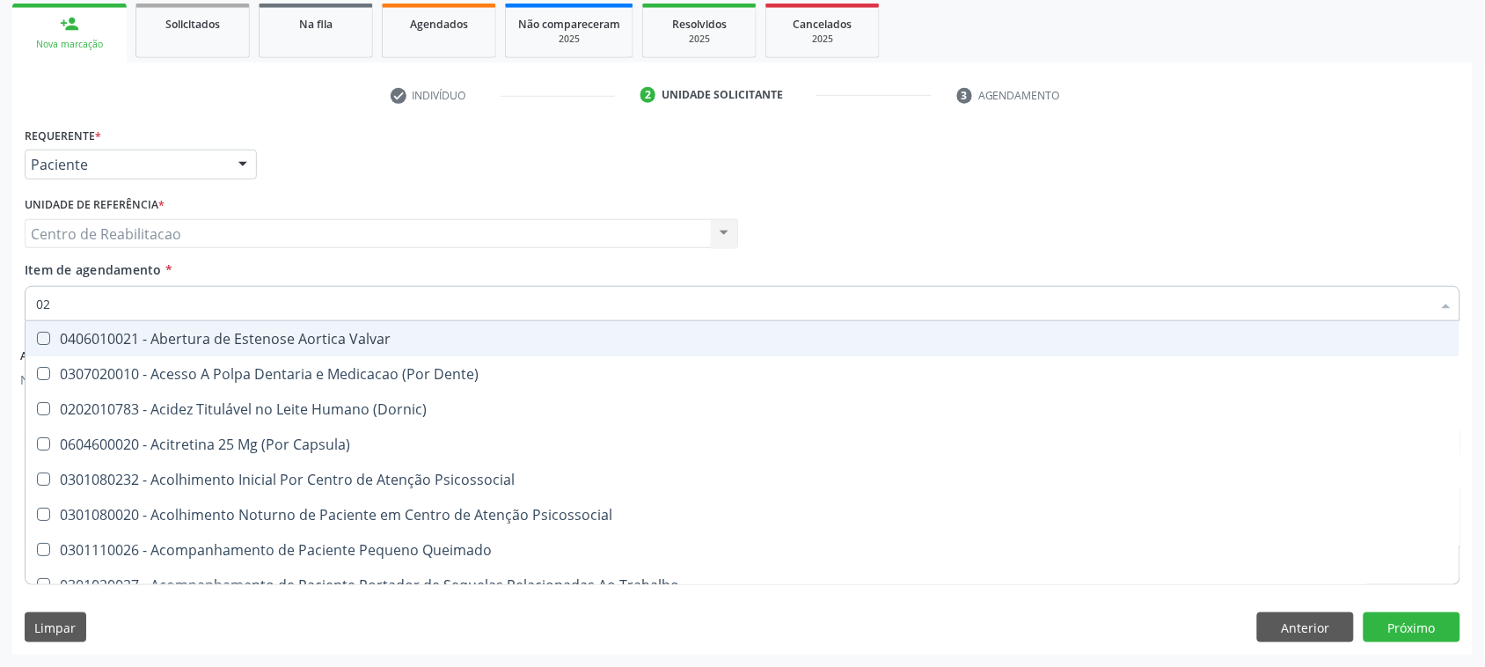
type input "020"
checkbox \(T3\) "true"
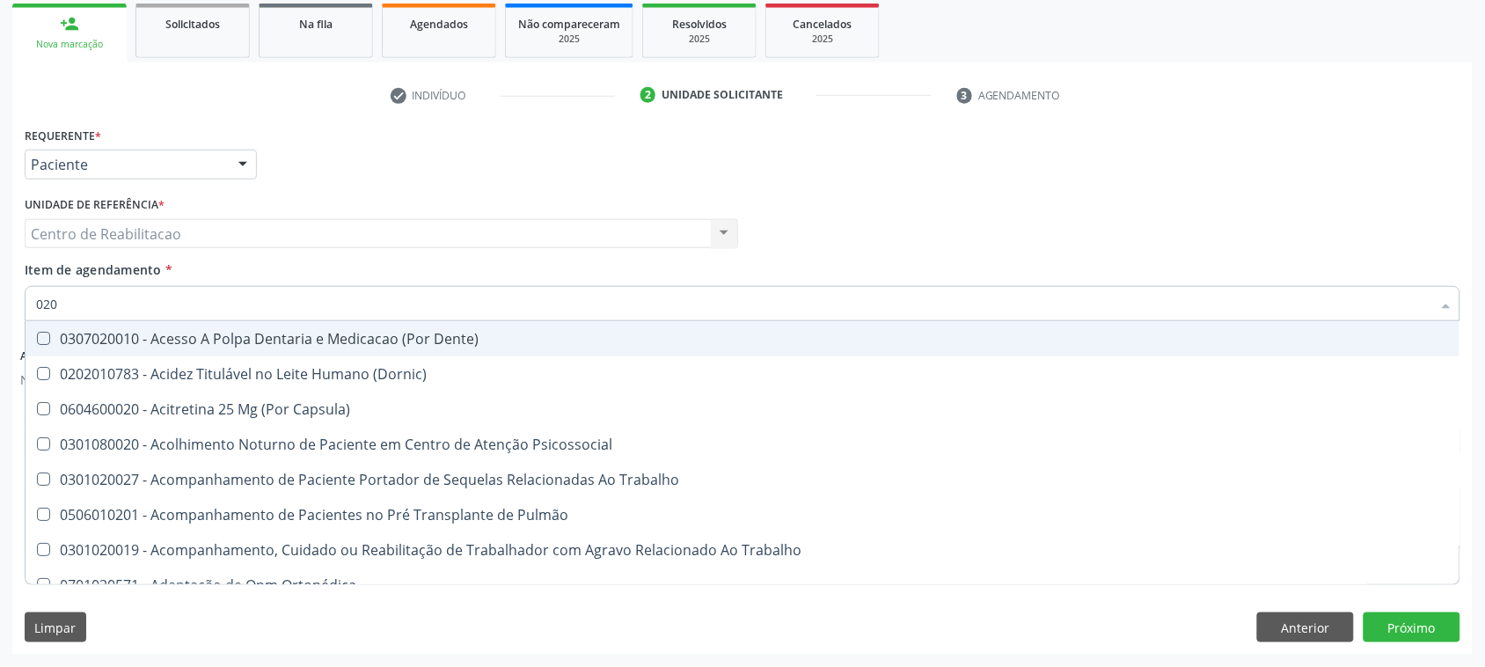
type input "0202"
checkbox Biologica "true"
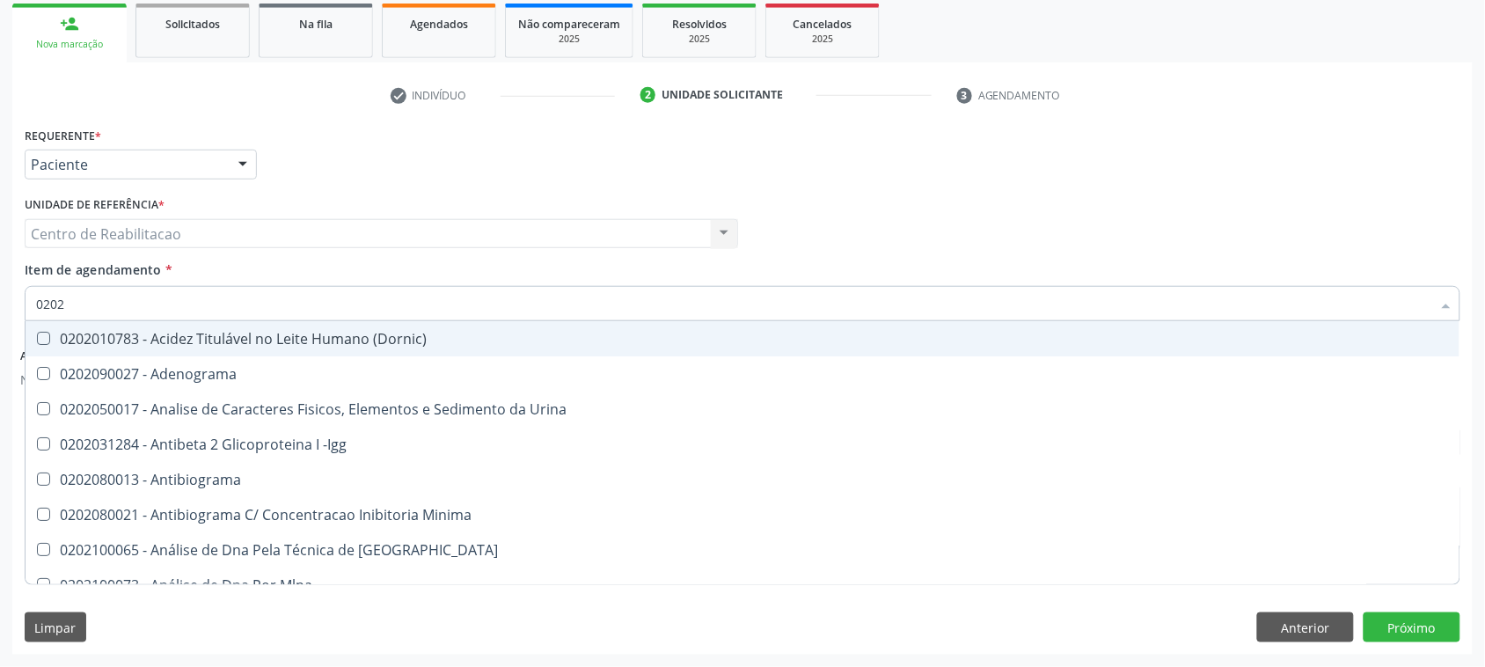
type input "02020"
checkbox Zinco "true"
checkbox Completo "false"
type input "020203"
checkbox Aminoacidos "true"
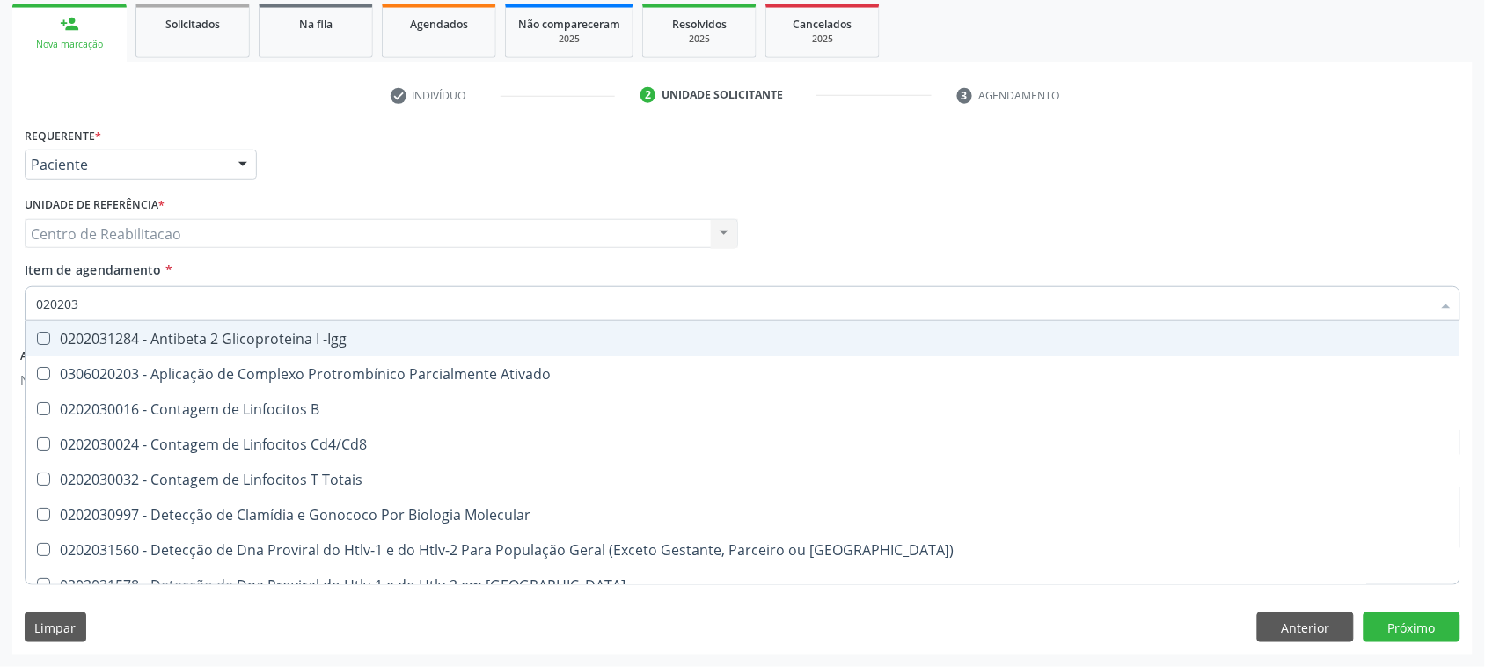
type input "0202030"
checkbox Completo "false"
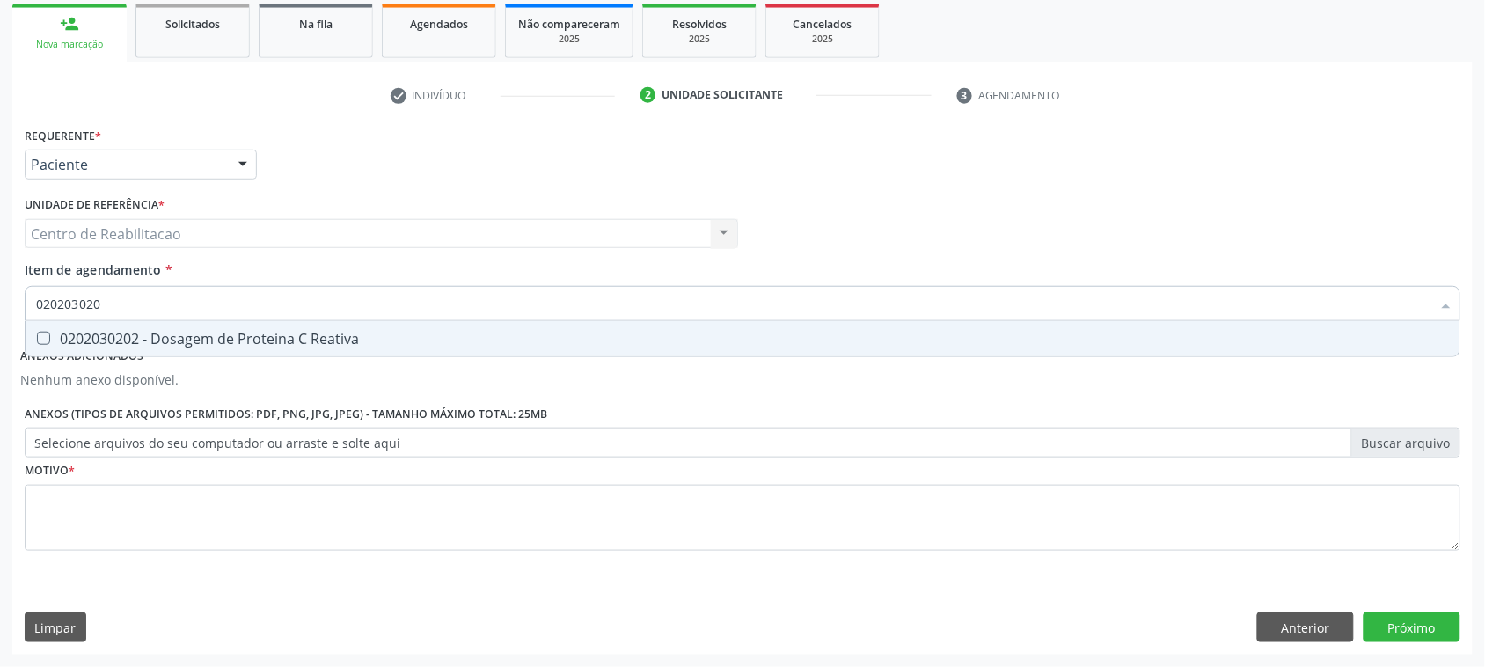
type input "0202030202"
click at [48, 330] on span "0202030202 - Dosagem de Proteina C Reativa" at bounding box center [743, 338] width 1434 height 35
checkbox Reativa "true"
click at [164, 304] on input "0202030202" at bounding box center [733, 303] width 1395 height 35
type input "0"
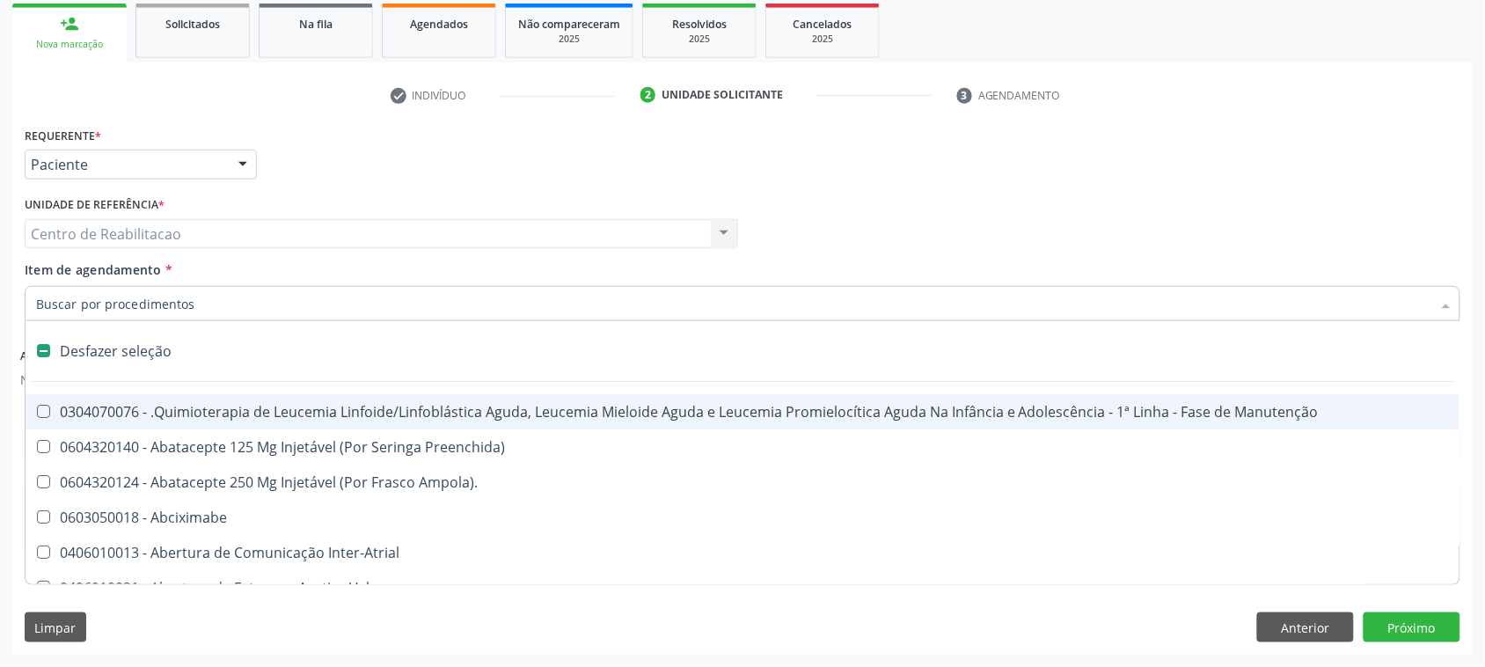
checkbox Manutenção "false"
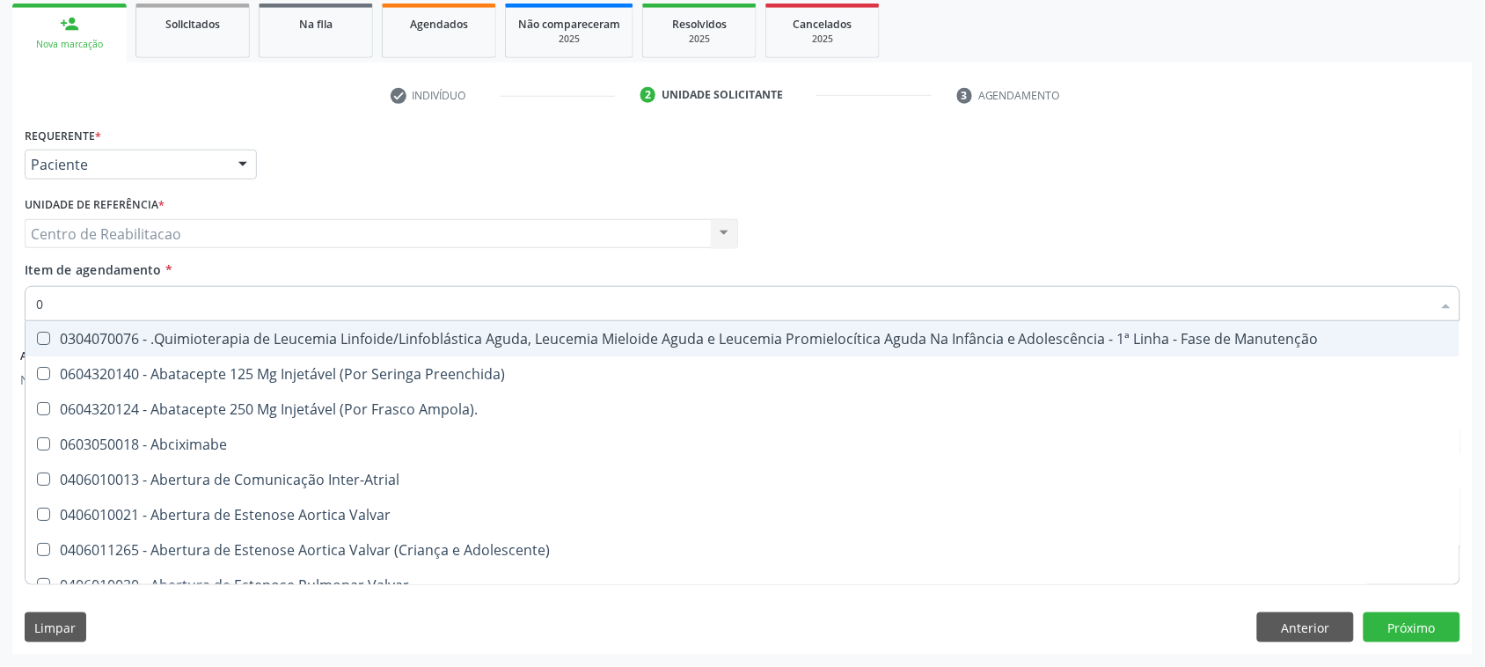
type input "02"
checkbox Clamidia "true"
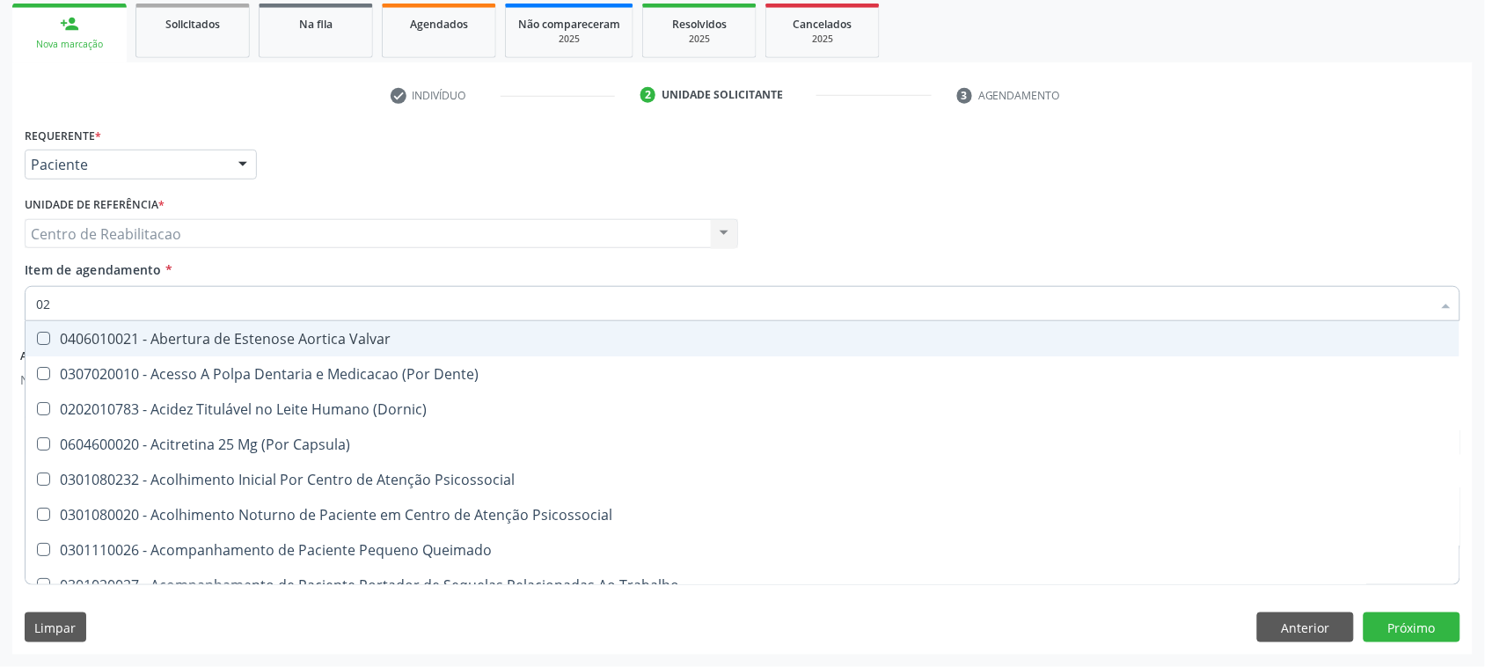
type input "020"
checkbox Pernoite "true"
checkbox Reativa "false"
checkbox \(T3\) "true"
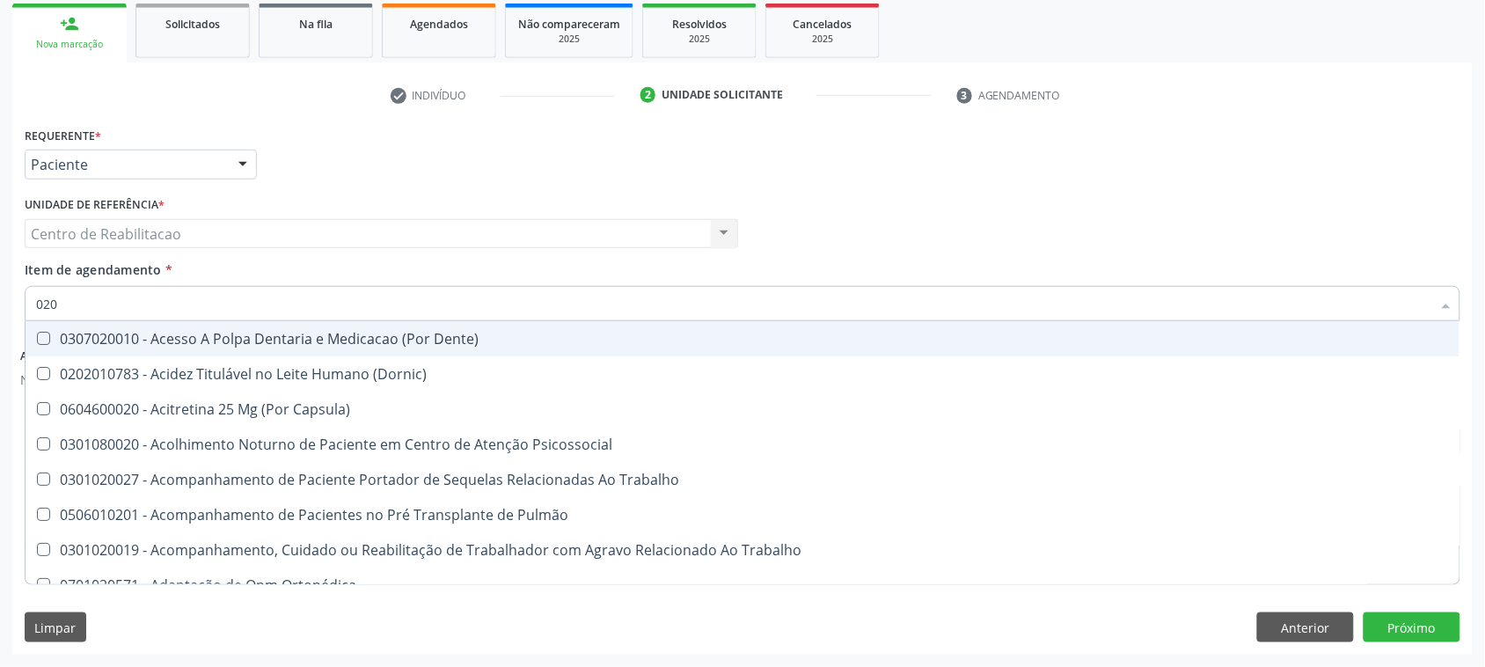
type input "0202"
checkbox Gastro-Esofagico "true"
checkbox Biologica "true"
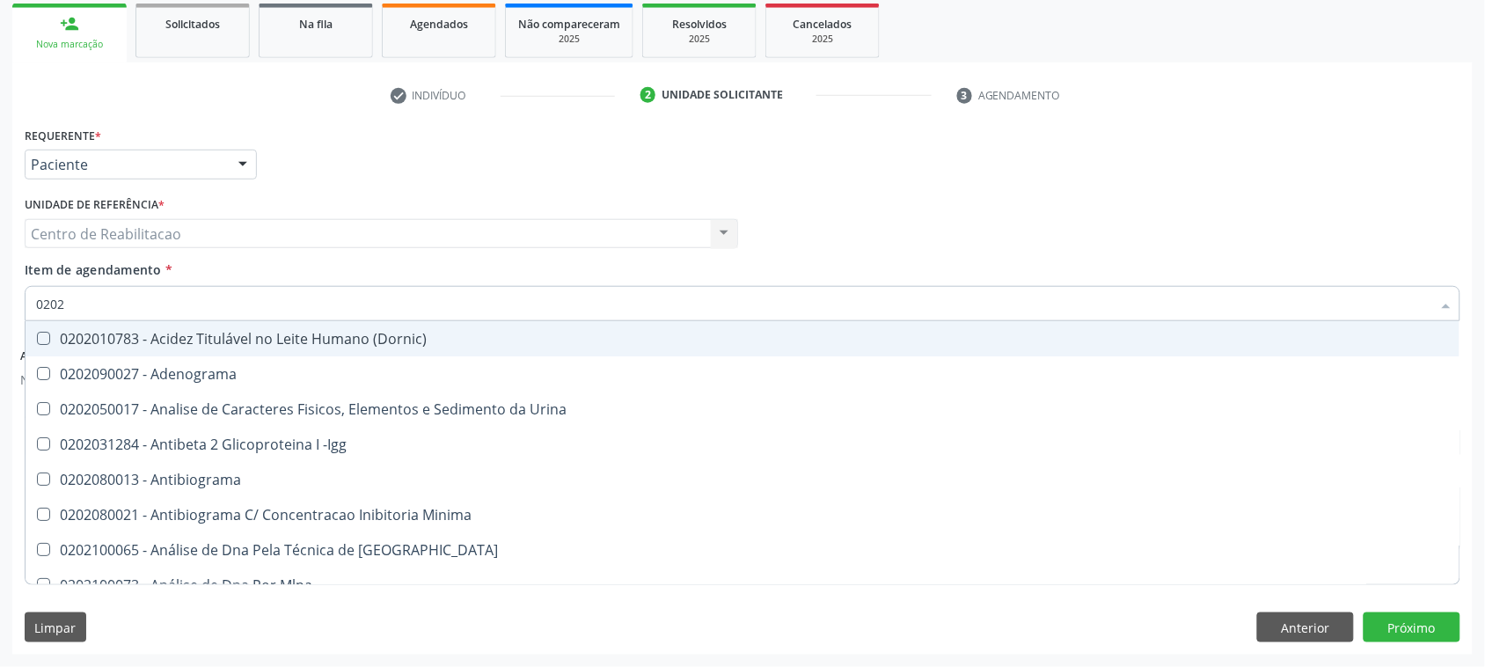
type input "02020"
checkbox Insulina "true"
checkbox Reativa "false"
checkbox Zinco "true"
checkbox Completo "false"
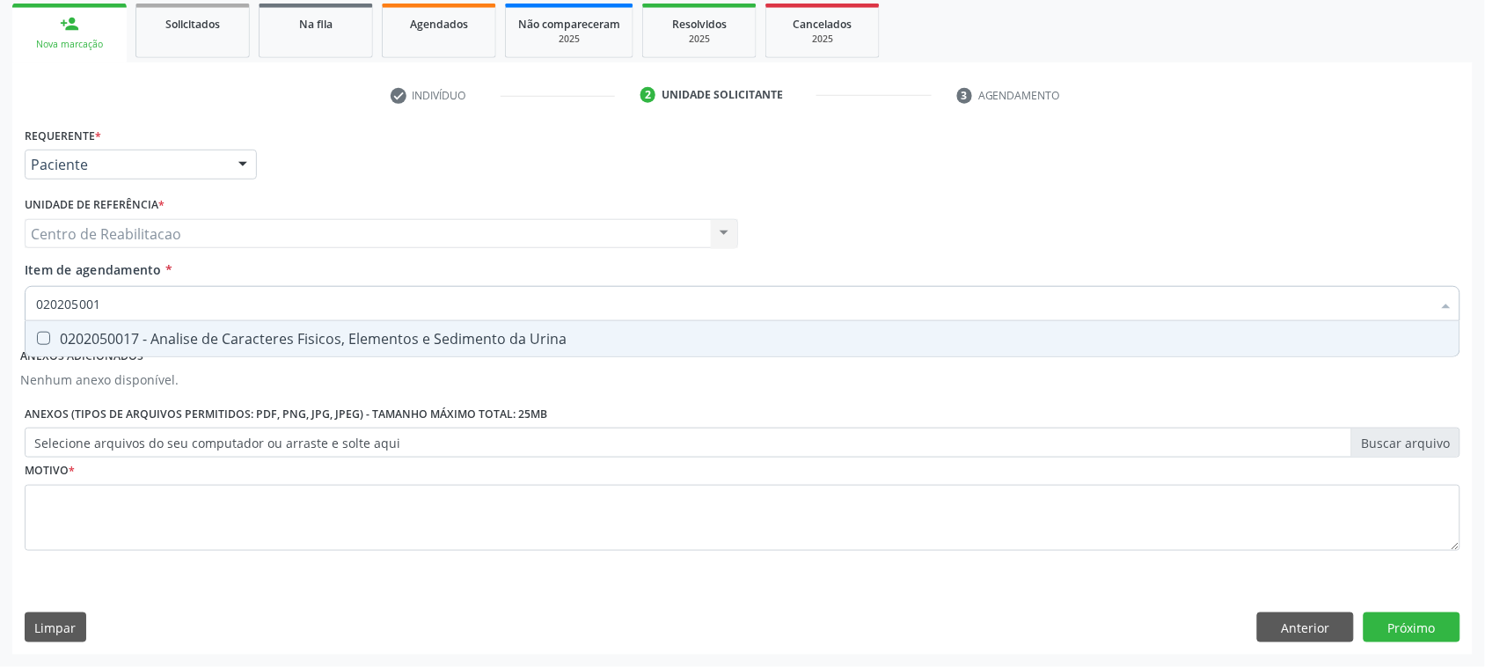
type input "0202050017"
click at [47, 335] on Urina at bounding box center [43, 338] width 13 height 13
click at [37, 335] on Urina "checkbox" at bounding box center [31, 337] width 11 height 11
checkbox Urina "true"
drag, startPoint x: 183, startPoint y: 304, endPoint x: 18, endPoint y: 274, distance: 167.2
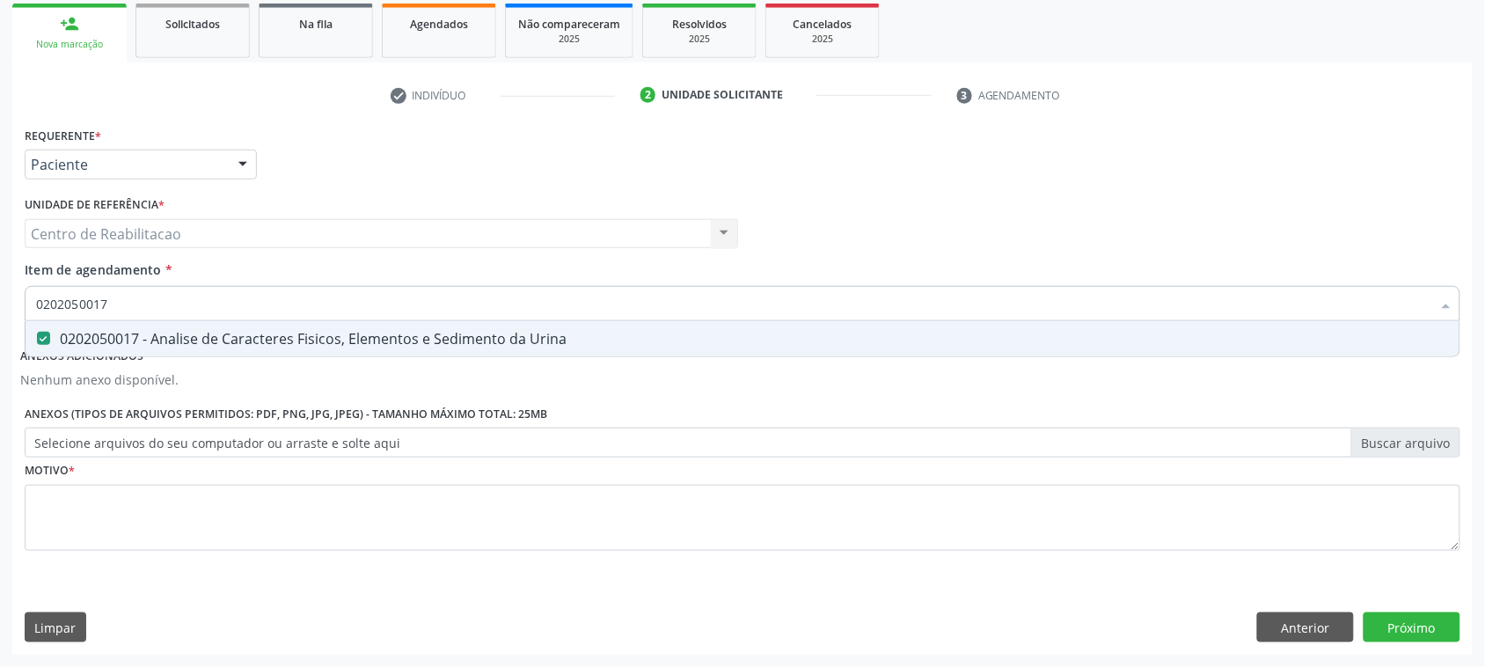
click at [22, 274] on div "Item de agendamento * 0202050017 Desfazer seleção 0202050017 - Analise de Carac…" at bounding box center [742, 294] width 1444 height 68
checkbox Urina "false"
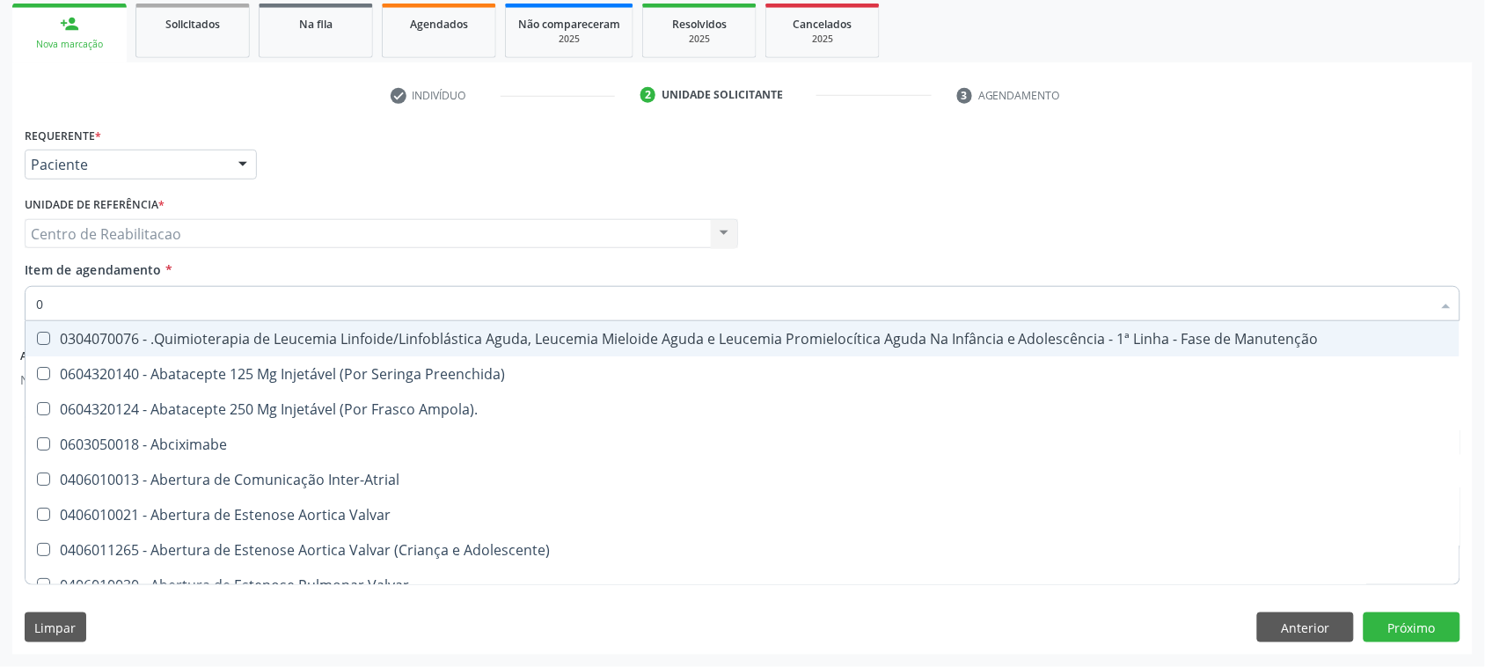
type input "02"
checkbox Coração "true"
checkbox Urina "false"
checkbox Clamidia "true"
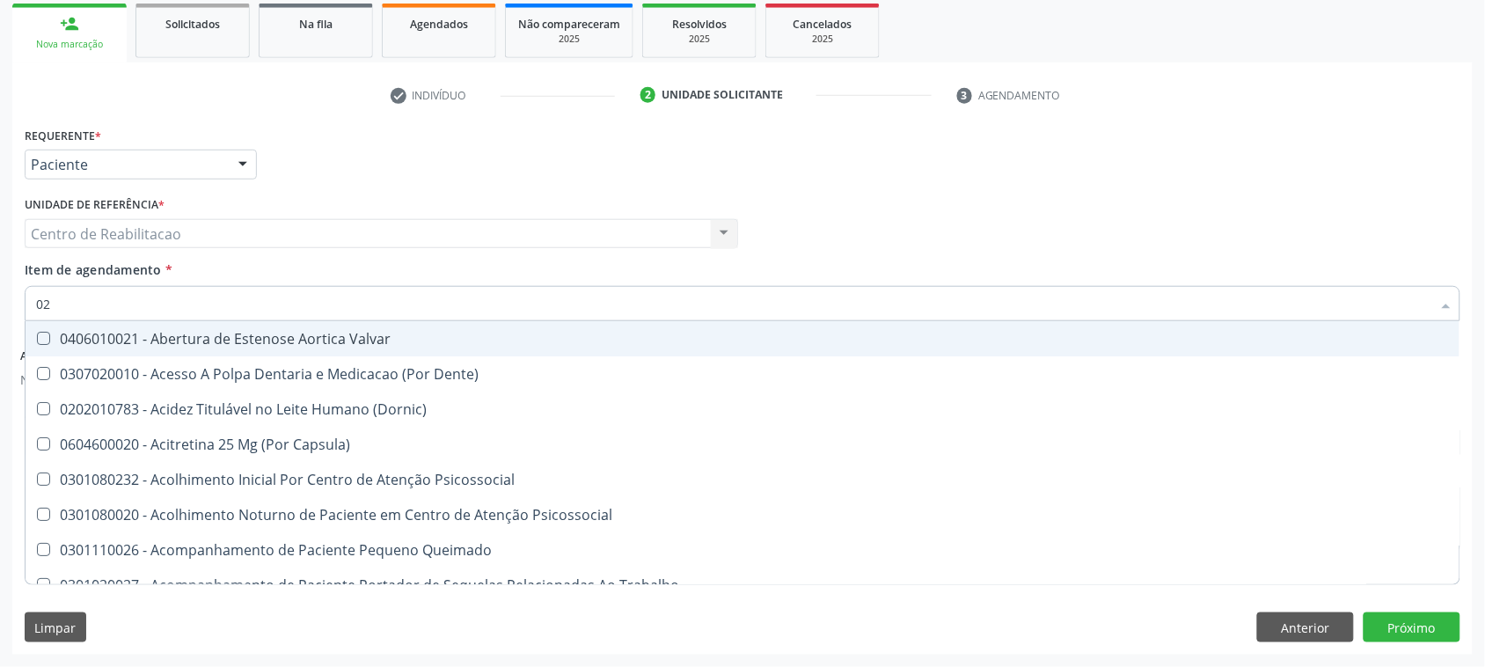
type input "020"
checkbox Terapeutica "true"
checkbox Urina "false"
checkbox Pernoite "true"
checkbox Reativa "false"
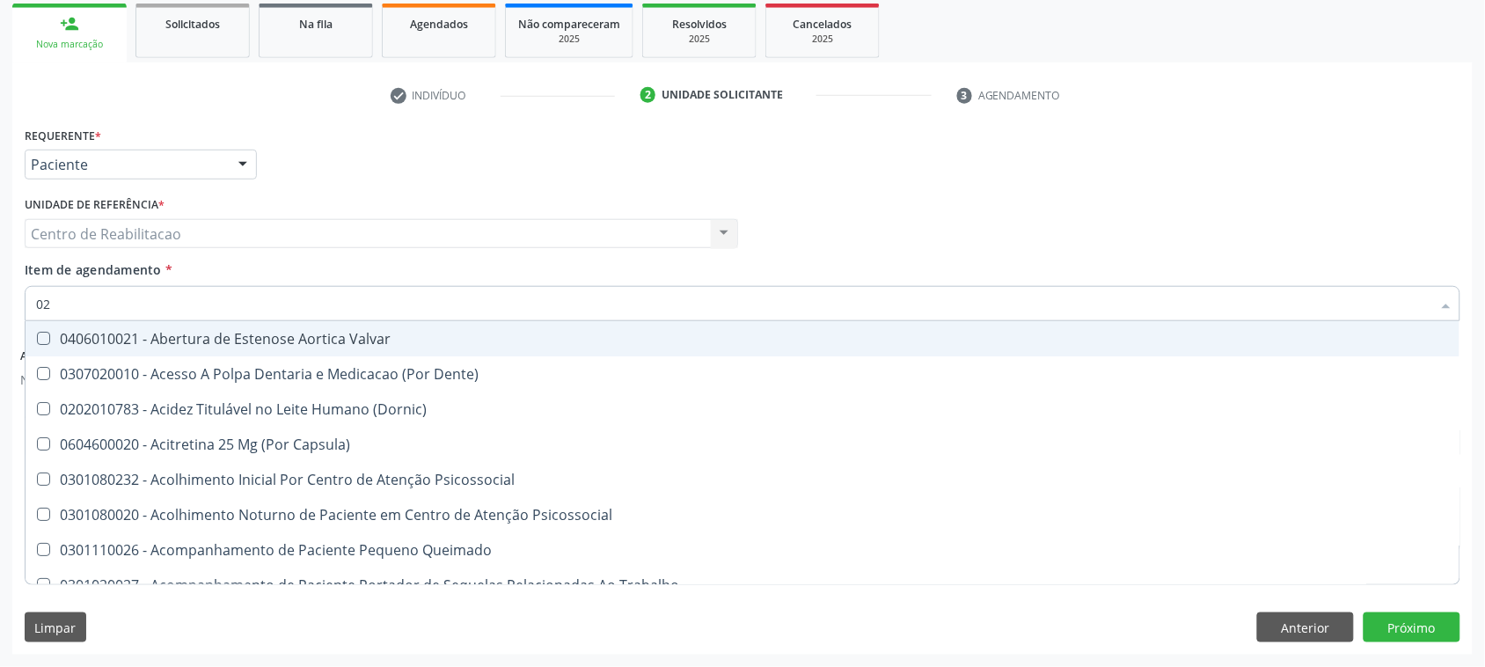
checkbox \(T3\) "true"
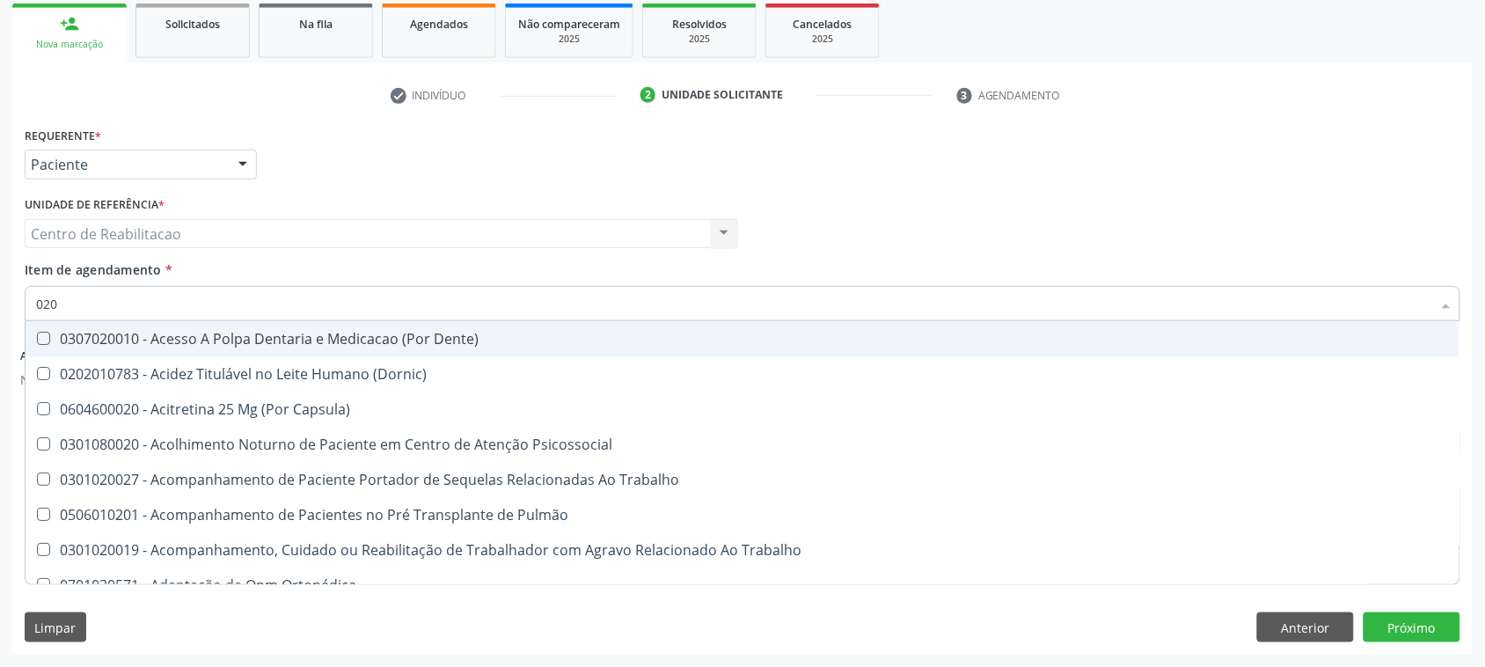
type input "0202"
checkbox Capsula\) "true"
checkbox Urina "false"
checkbox Gastro-Esofagico "true"
checkbox Biologica "true"
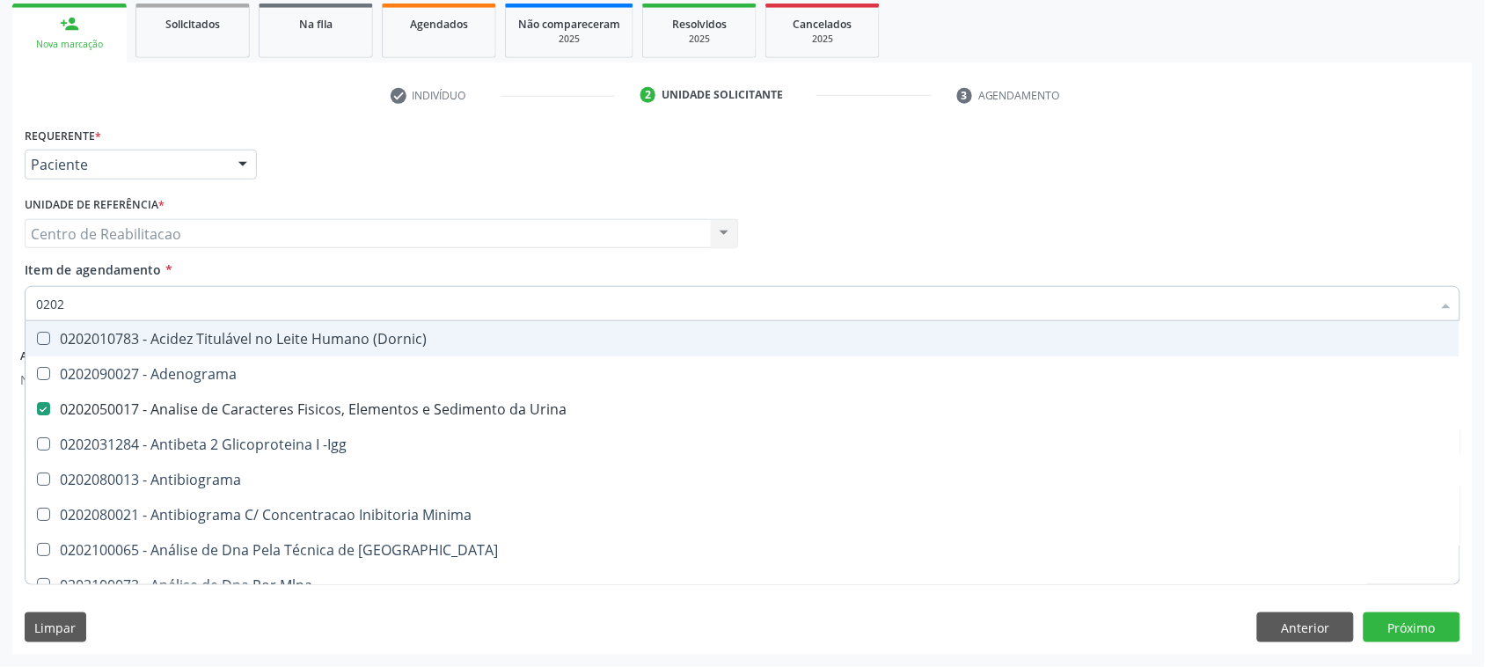
type input "02020"
checkbox Insulina "true"
checkbox Reativa "false"
checkbox Zinco "true"
checkbox Completo "false"
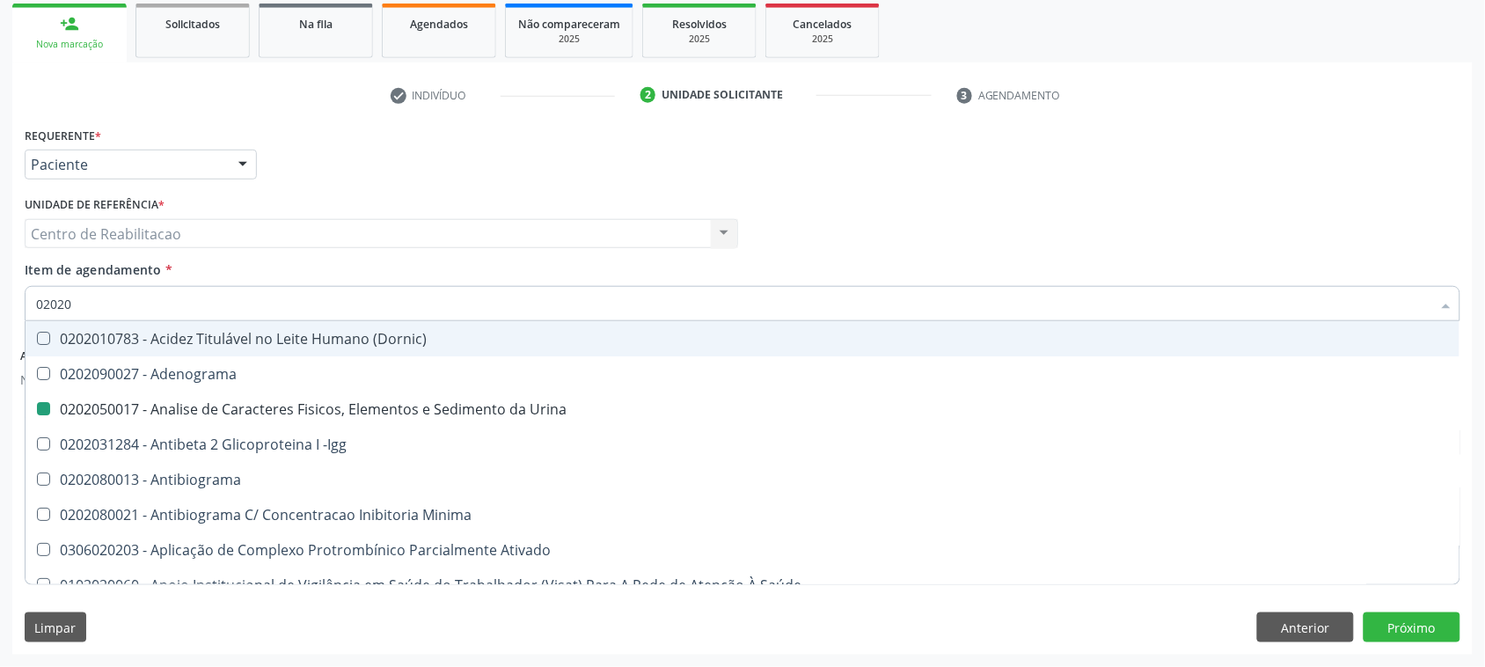
type input "020208"
checkbox Urina "false"
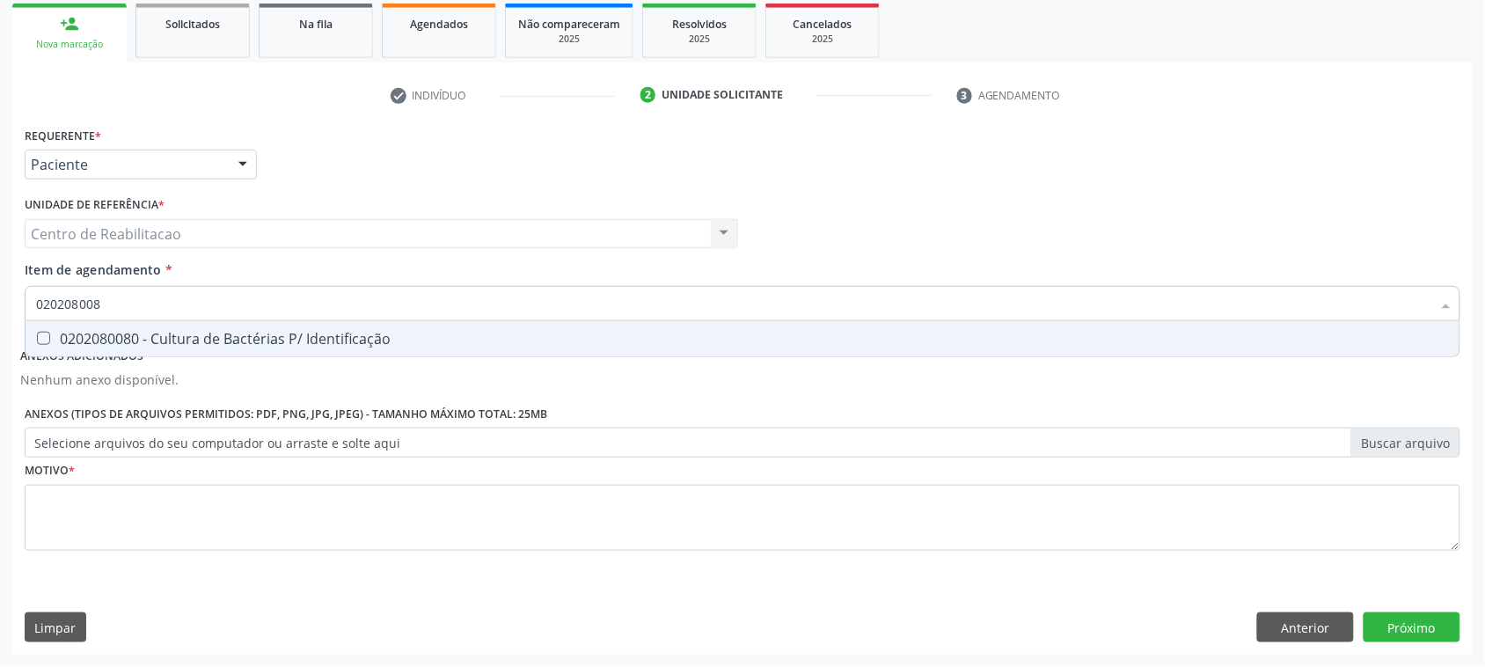
type input "0202080080"
click at [28, 334] on div at bounding box center [32, 339] width 13 height 14
checkbox Identificação "true"
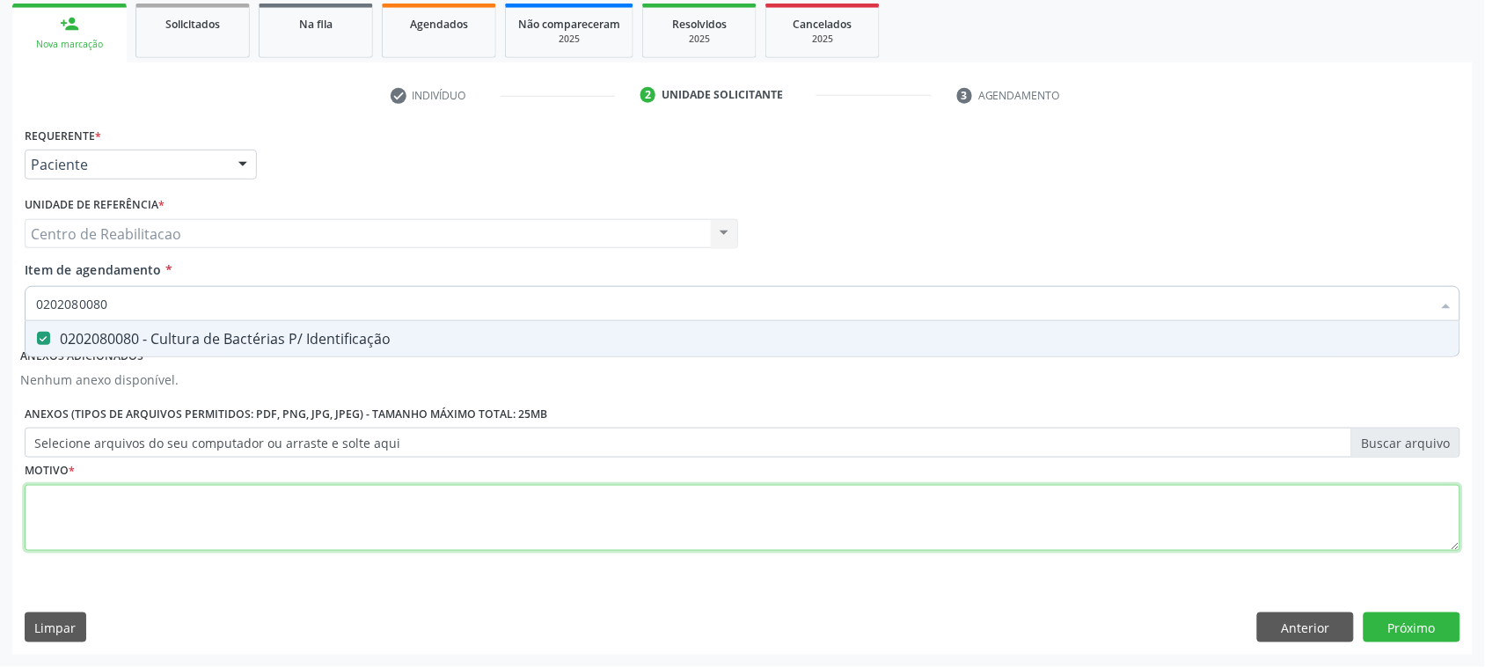
click at [532, 511] on div "Requerente * Paciente Profissional de Saúde Paciente Nenhum resultado encontrad…" at bounding box center [742, 348] width 1435 height 453
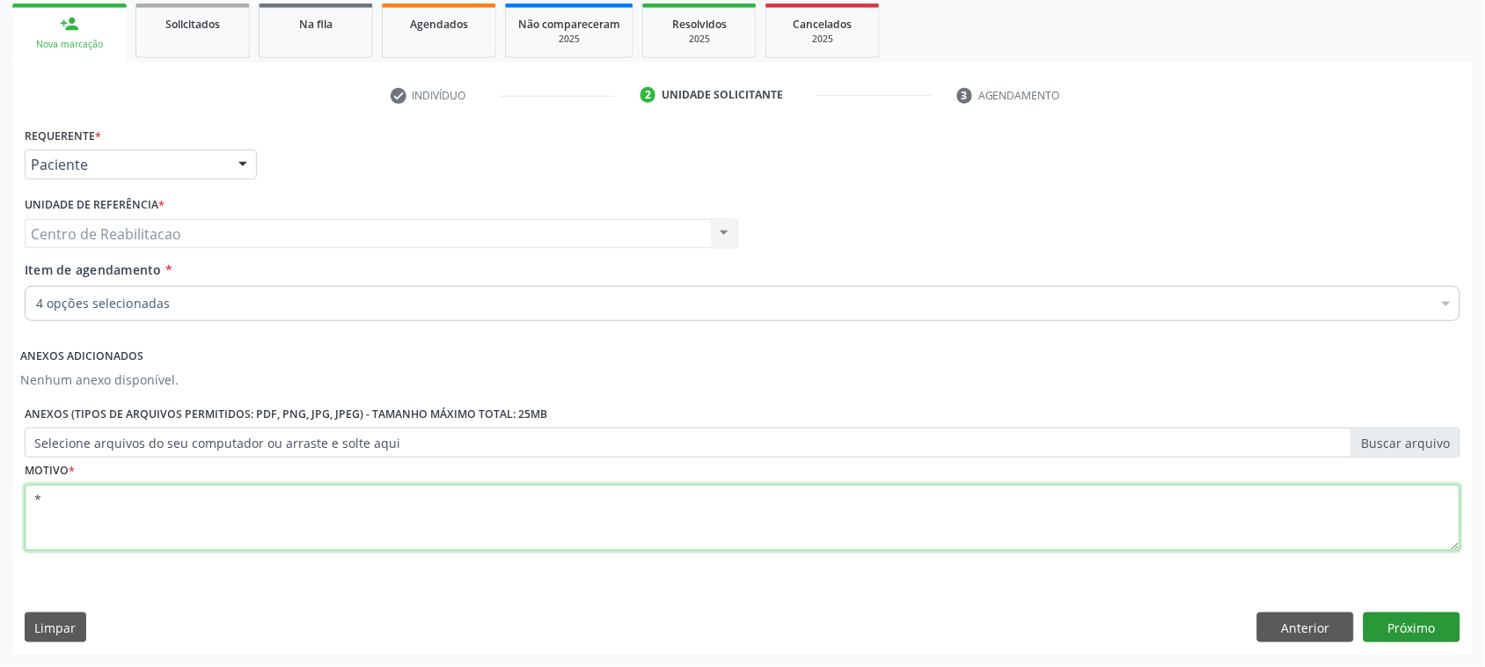
type textarea "*"
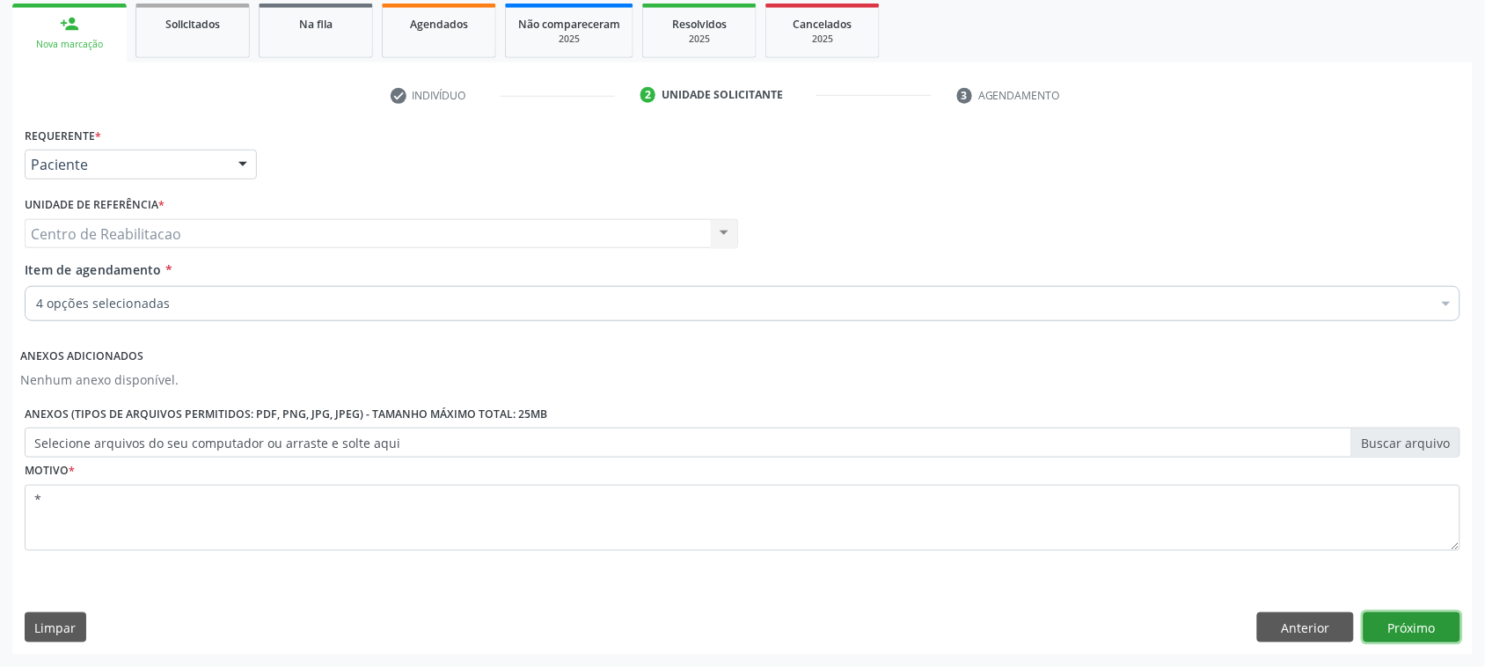
click at [1400, 622] on button "Próximo" at bounding box center [1411, 627] width 97 height 30
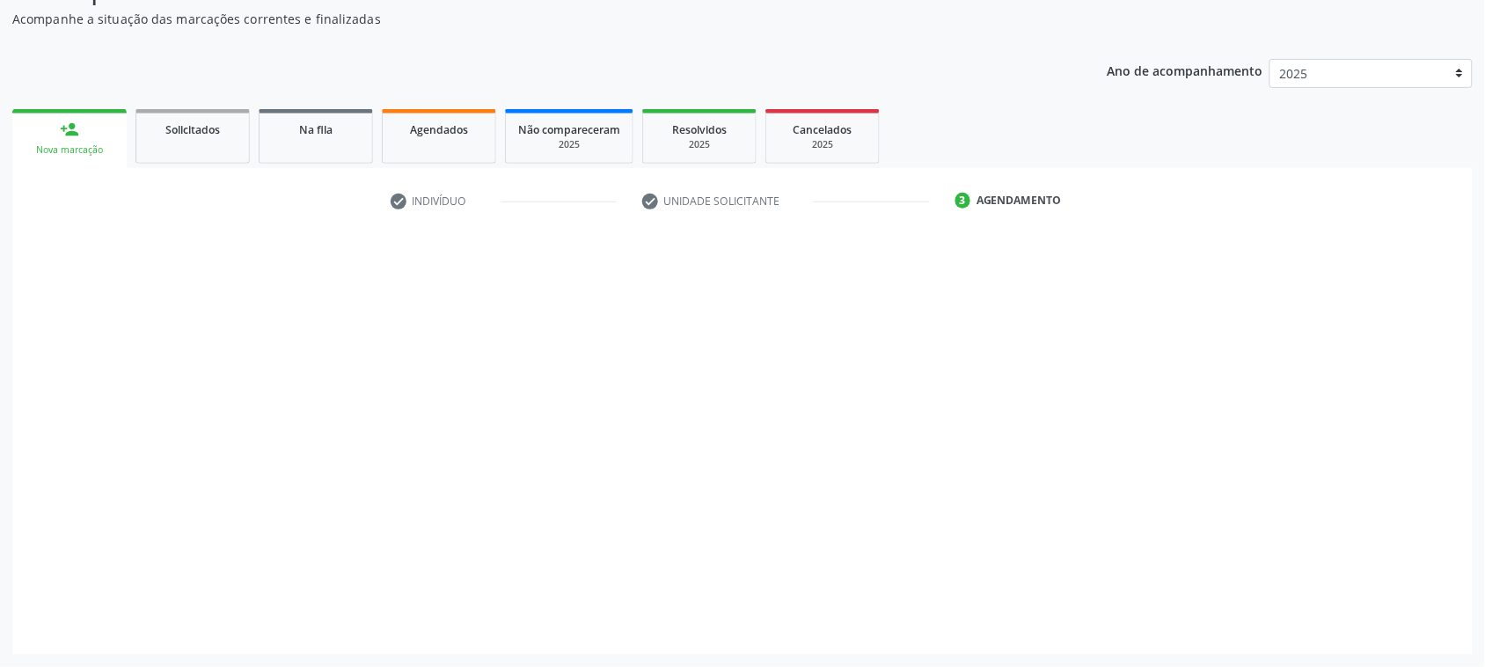
scroll to position [154, 0]
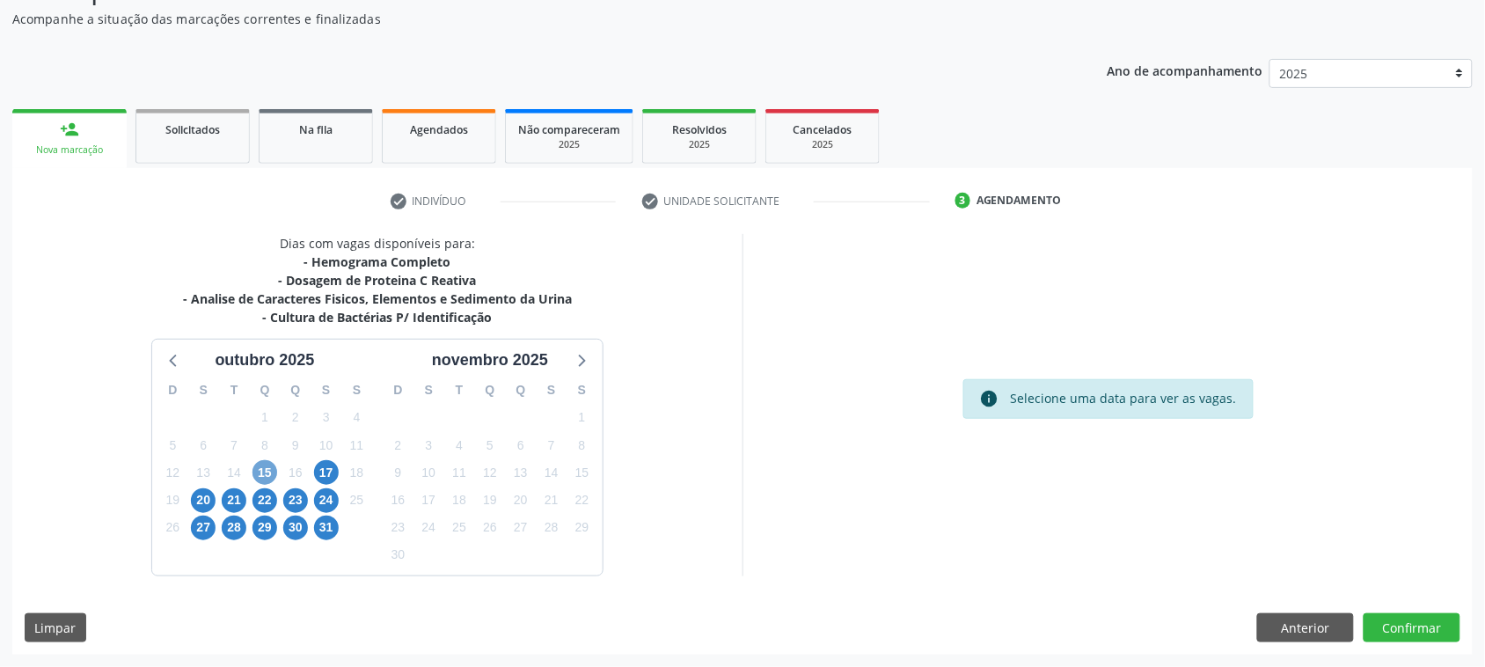
click at [265, 473] on span "15" at bounding box center [264, 472] width 25 height 25
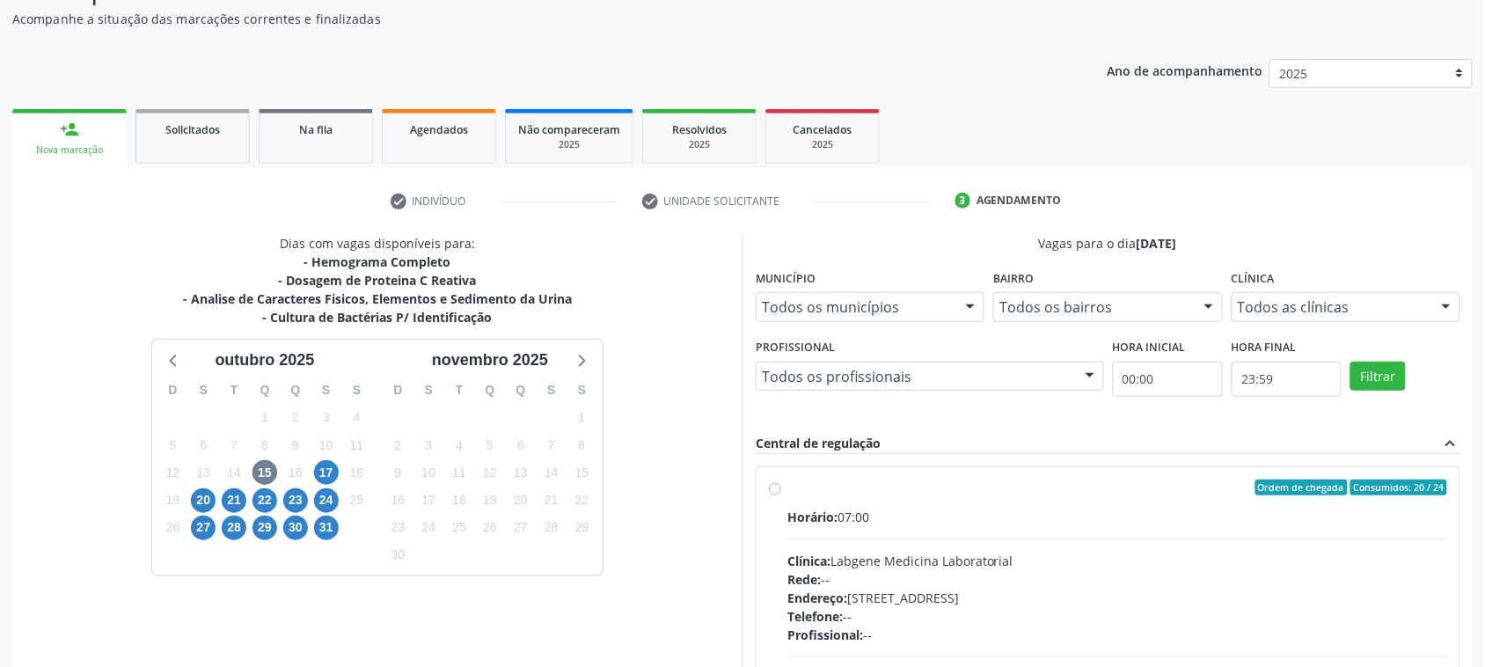
click at [787, 485] on label "Ordem de chegada Consumidos: 20 / 24 Horário: 07:00 Clínica: Labgene Medicina L…" at bounding box center [1117, 614] width 660 height 270
click at [775, 485] on input "Ordem de chegada Consumidos: 20 / 24 Horário: 07:00 Clínica: Labgene Medicina L…" at bounding box center [775, 487] width 12 height 16
radio input "true"
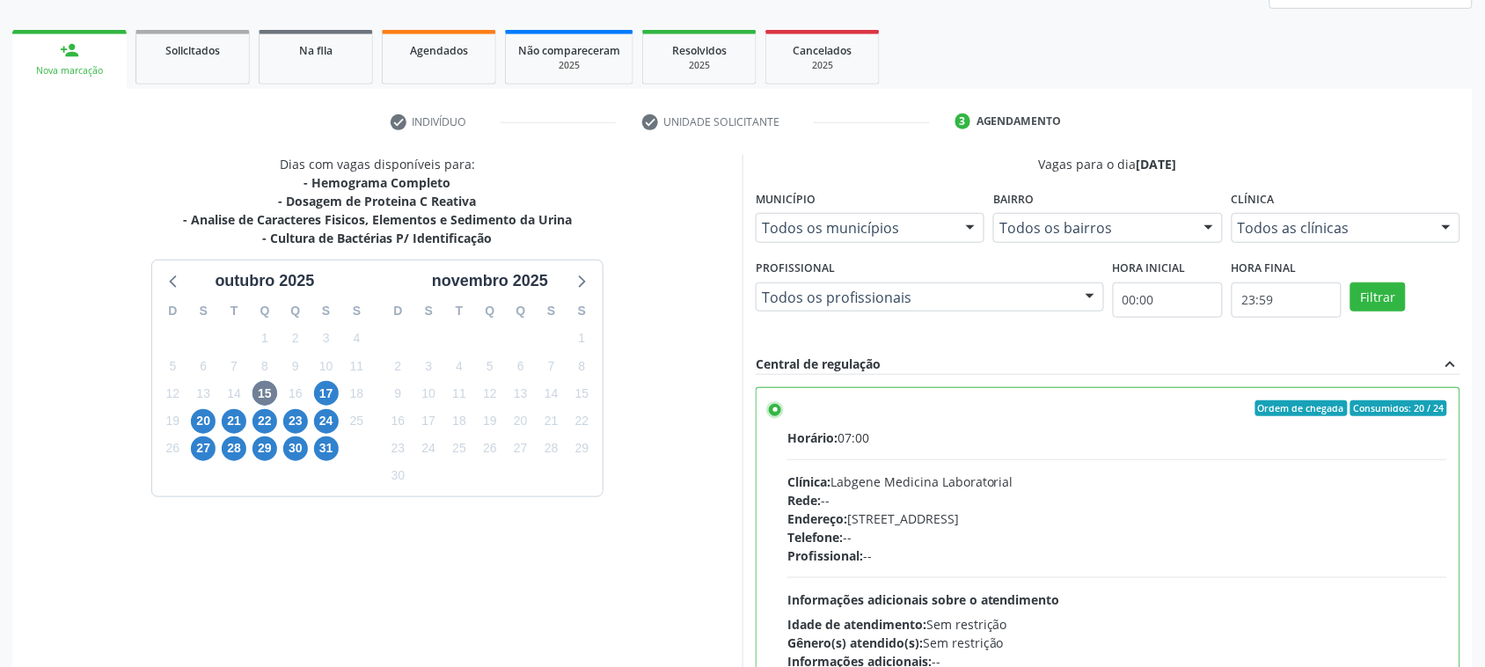
scroll to position [383, 0]
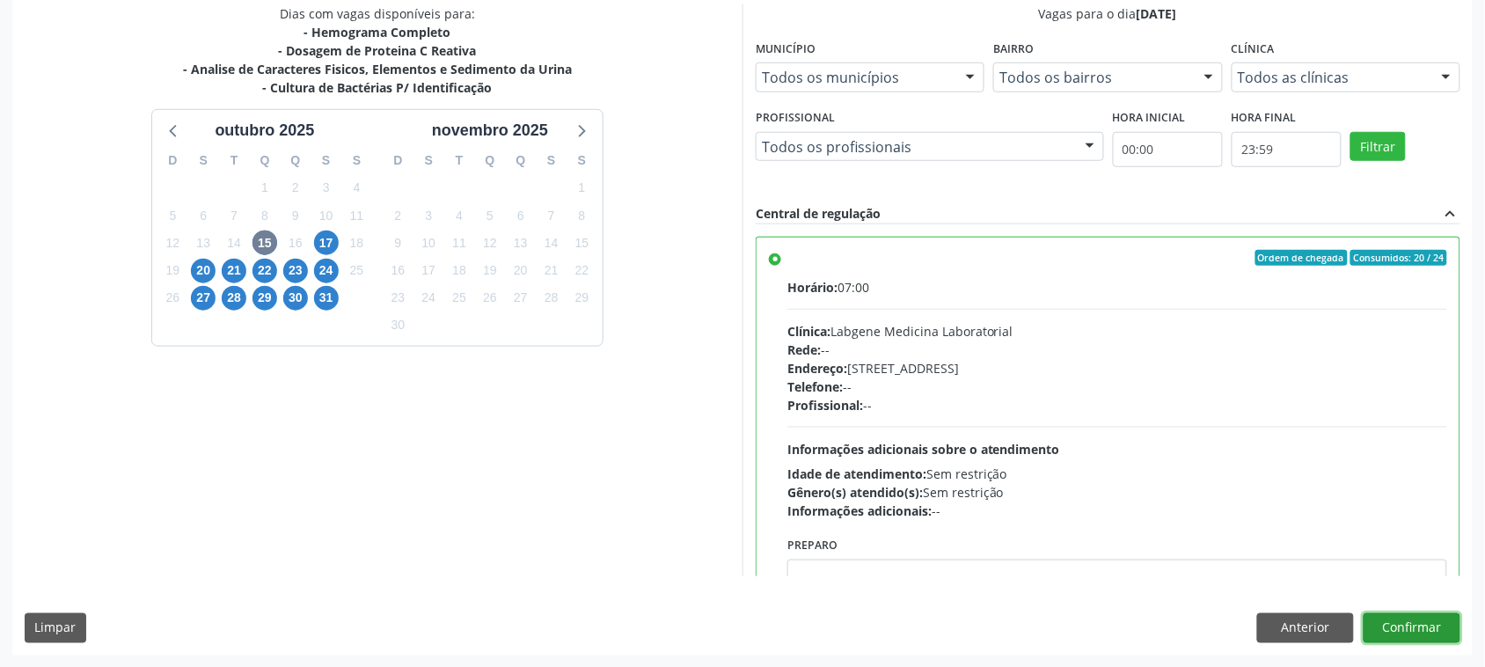
click at [1449, 622] on button "Confirmar" at bounding box center [1411, 628] width 97 height 30
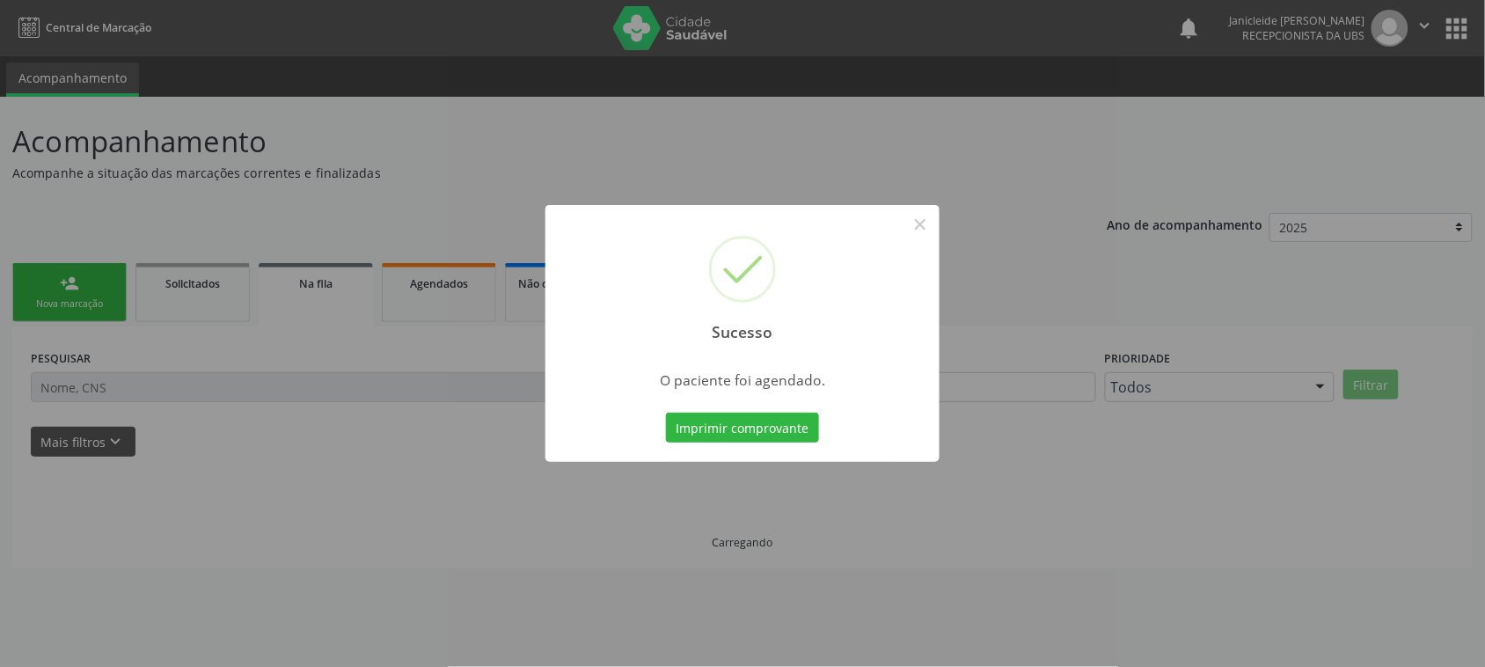
scroll to position [0, 0]
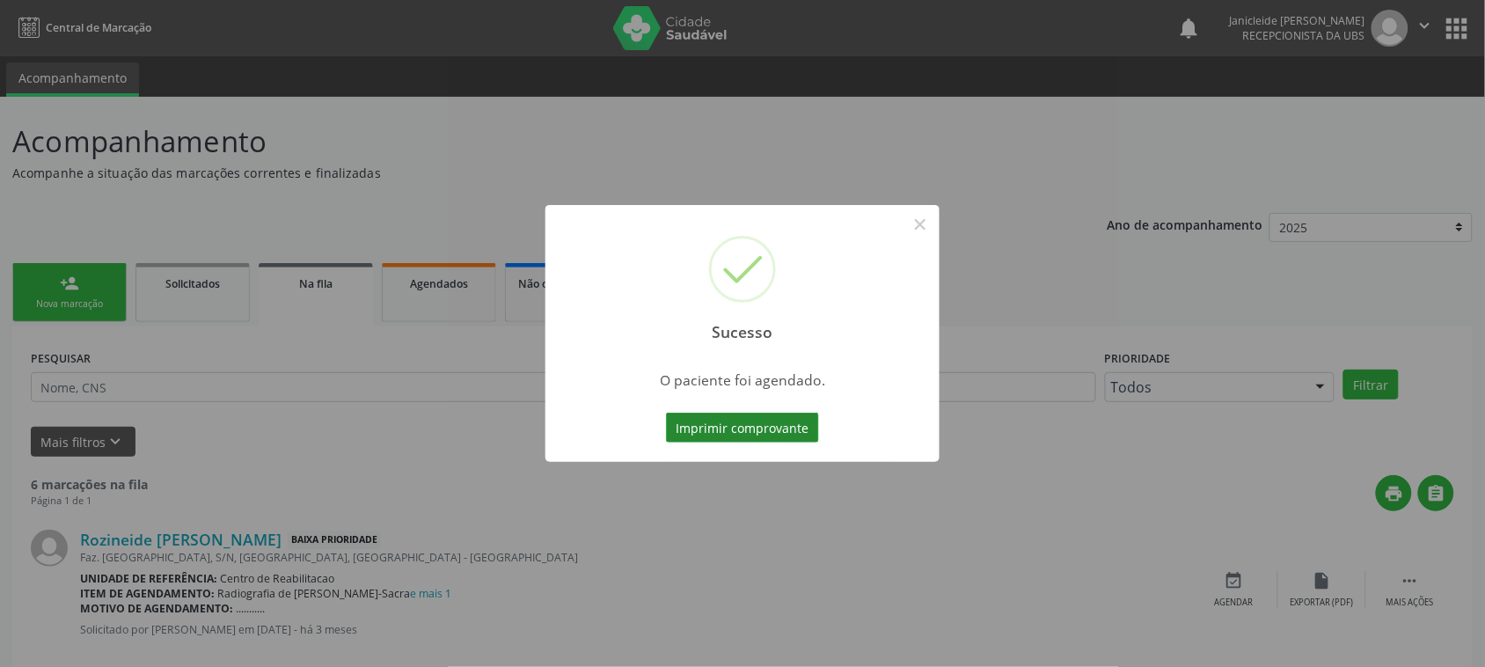
click at [730, 429] on button "Imprimir comprovante" at bounding box center [742, 428] width 153 height 30
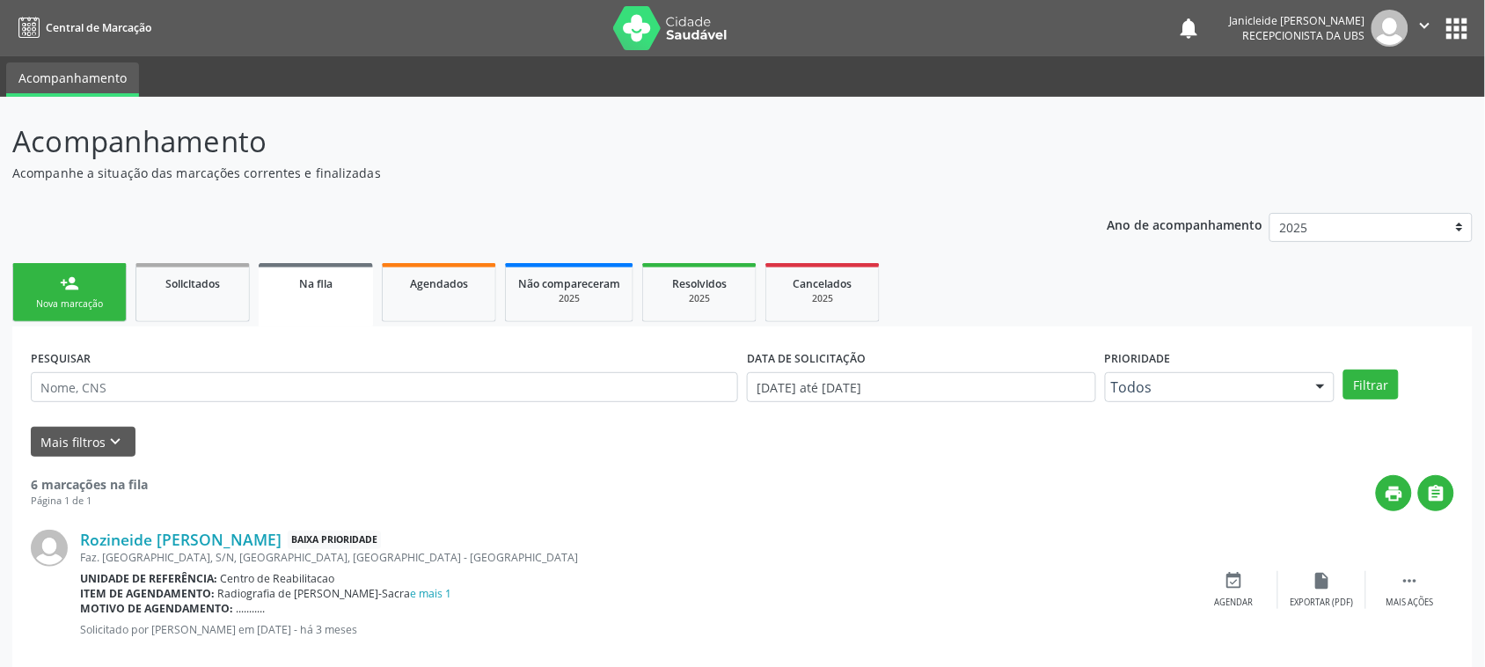
click at [1466, 35] on button "apps" at bounding box center [1457, 28] width 31 height 31
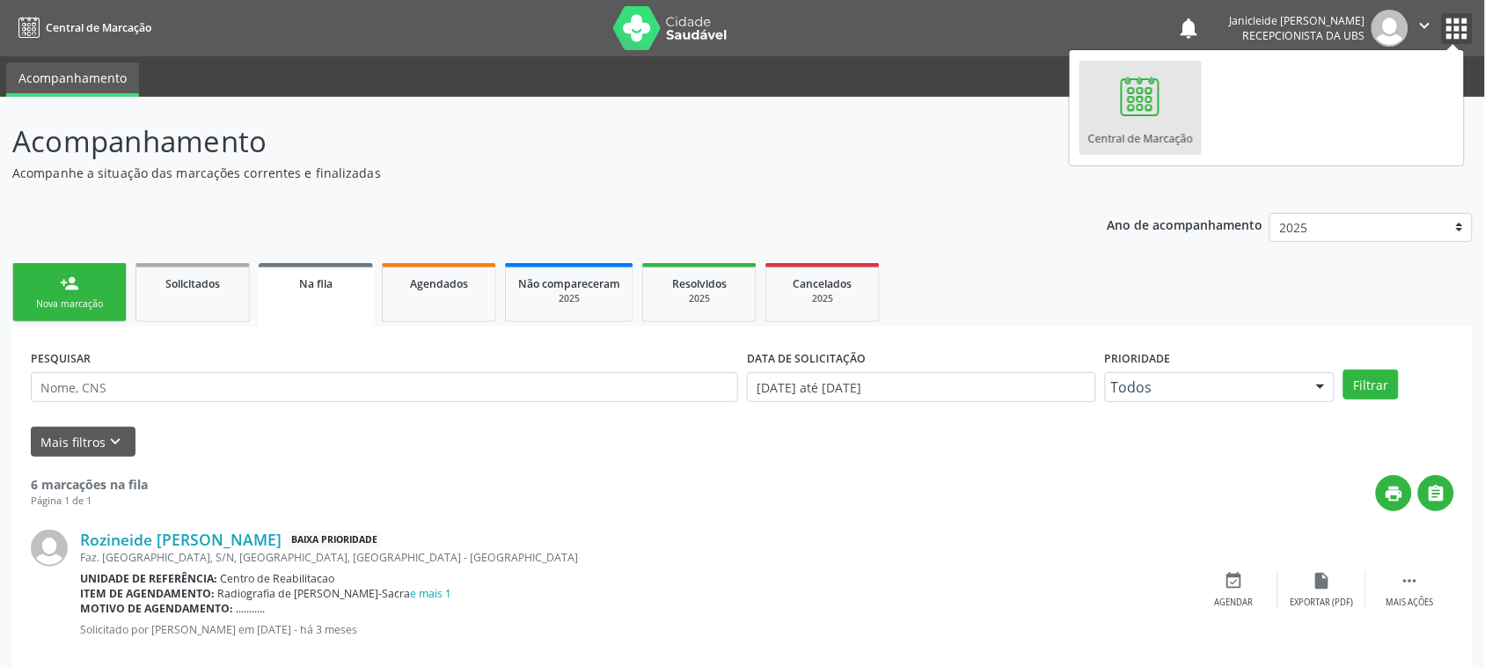
click at [1413, 35] on button "" at bounding box center [1424, 28] width 33 height 37
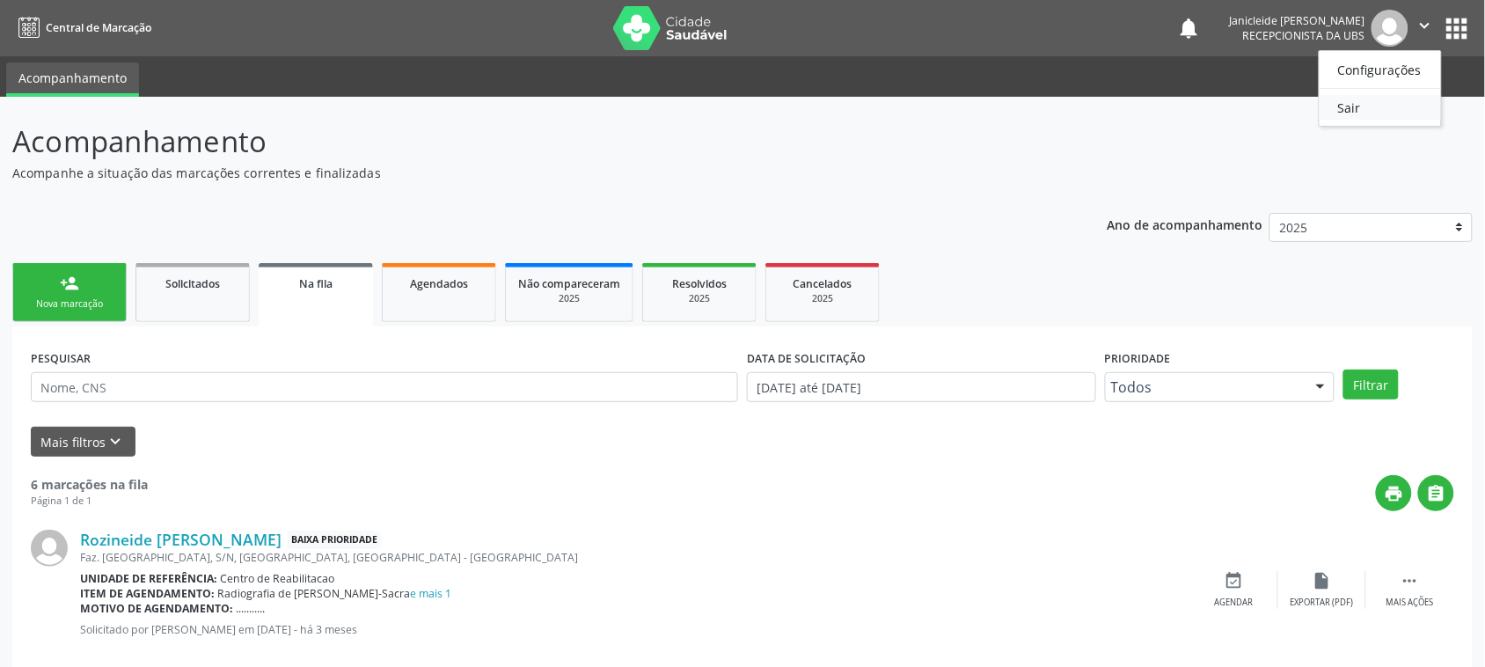
click at [1344, 113] on link "Sair" at bounding box center [1379, 107] width 121 height 25
